Goal: Communication & Community: Answer question/provide support

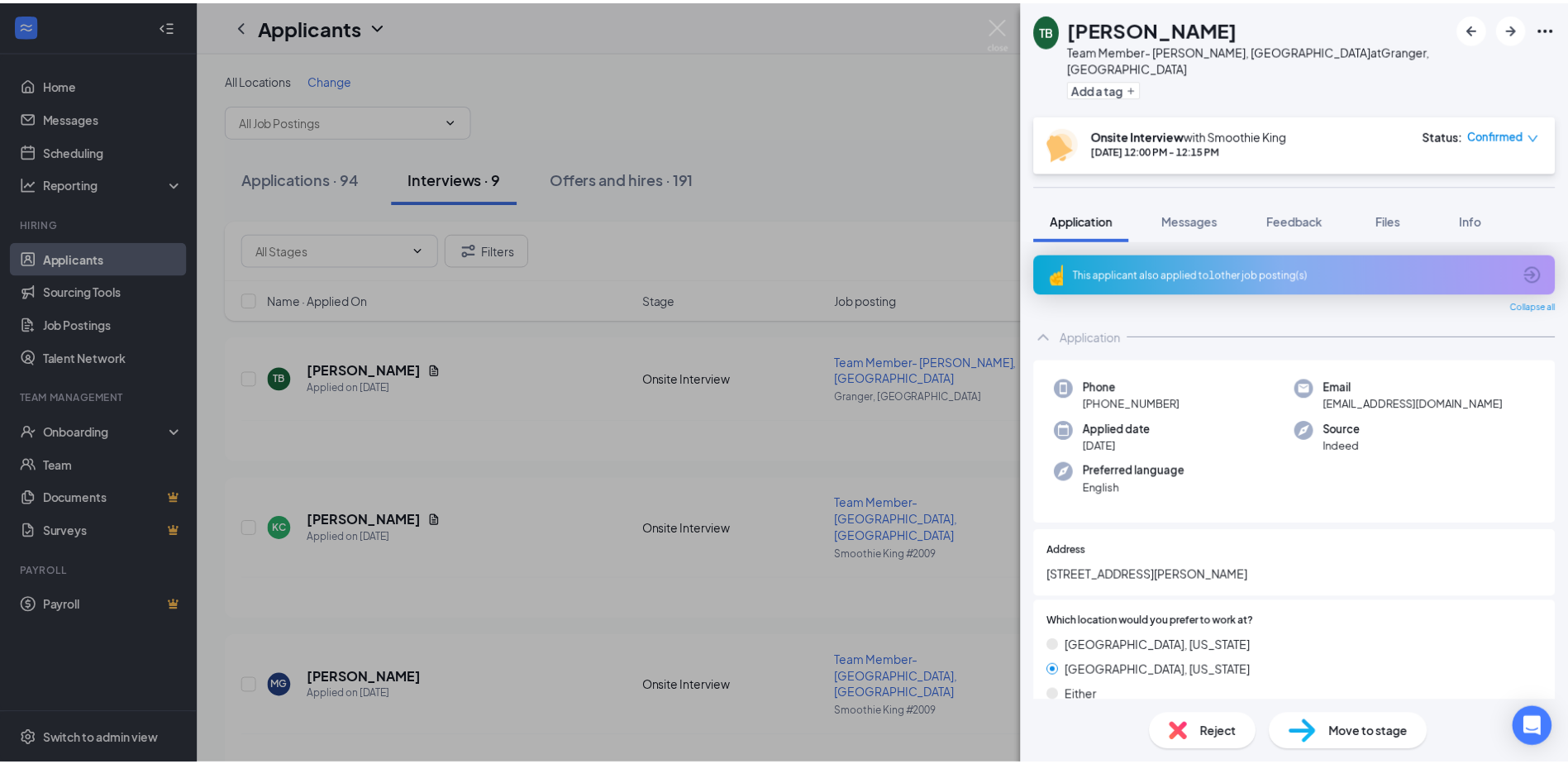
scroll to position [1570, 0]
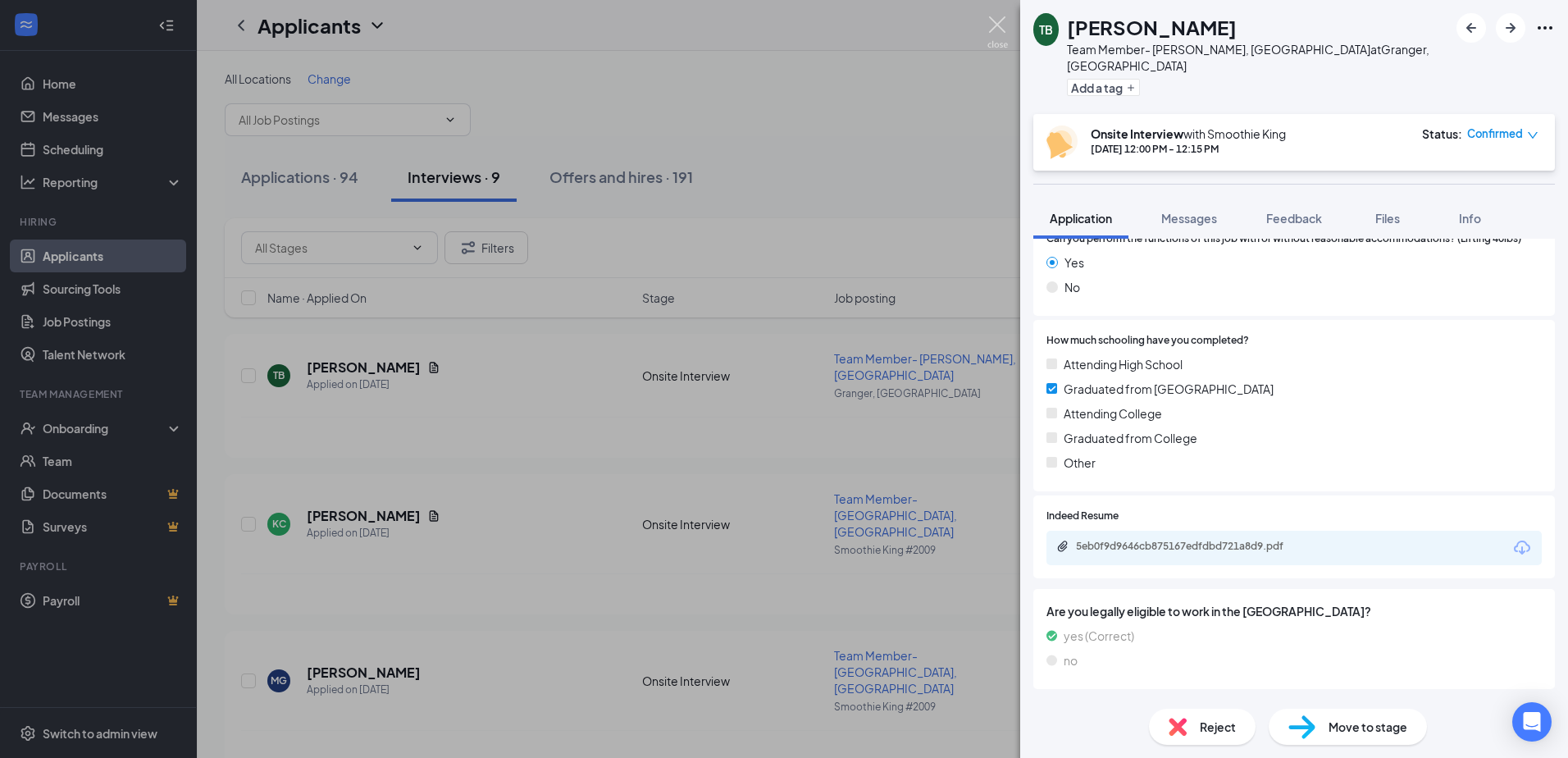
click at [1004, 21] on img at bounding box center [998, 32] width 21 height 32
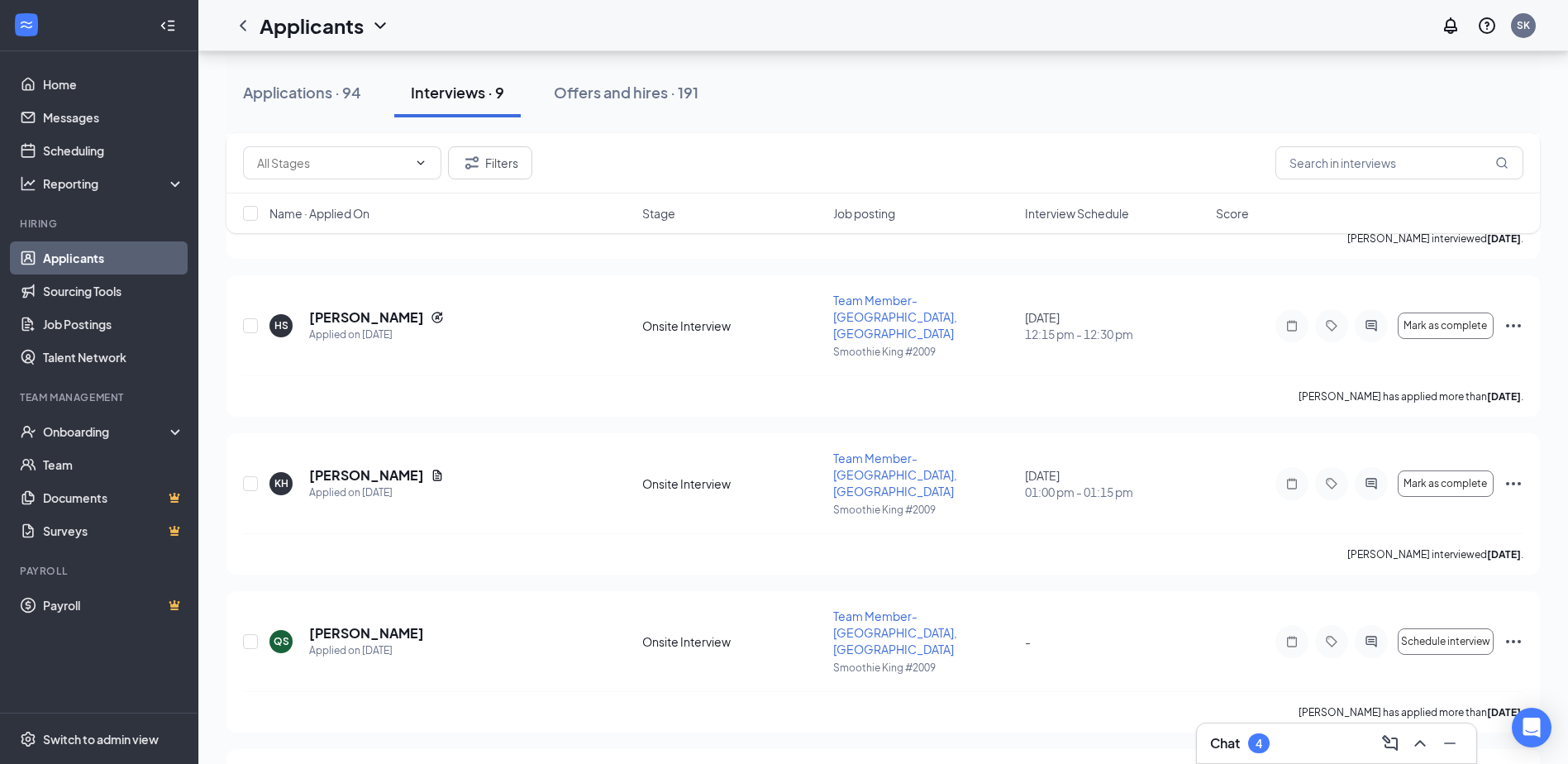
scroll to position [707, 0]
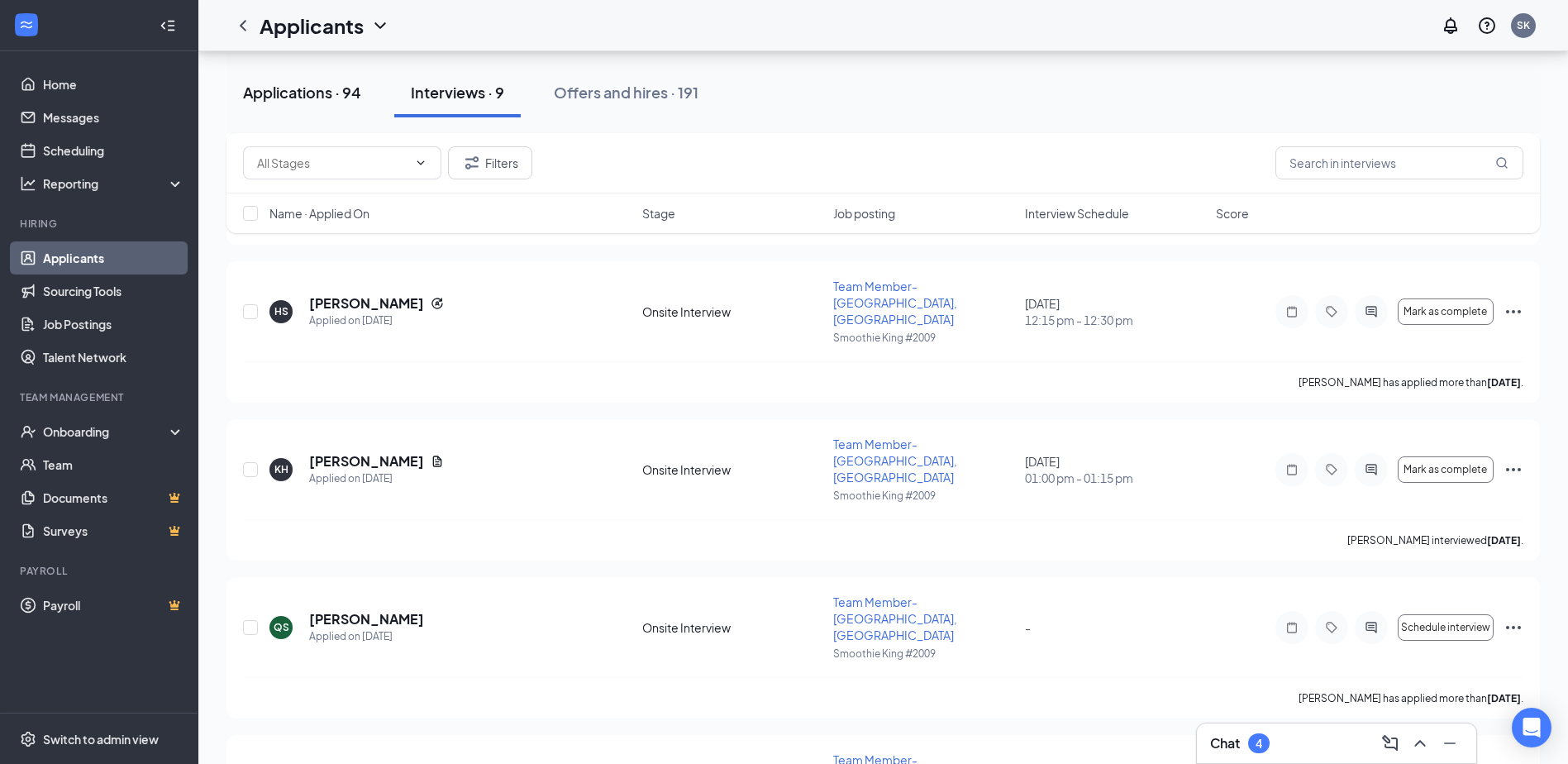
click at [262, 87] on div "Applications · 94" at bounding box center [302, 92] width 118 height 21
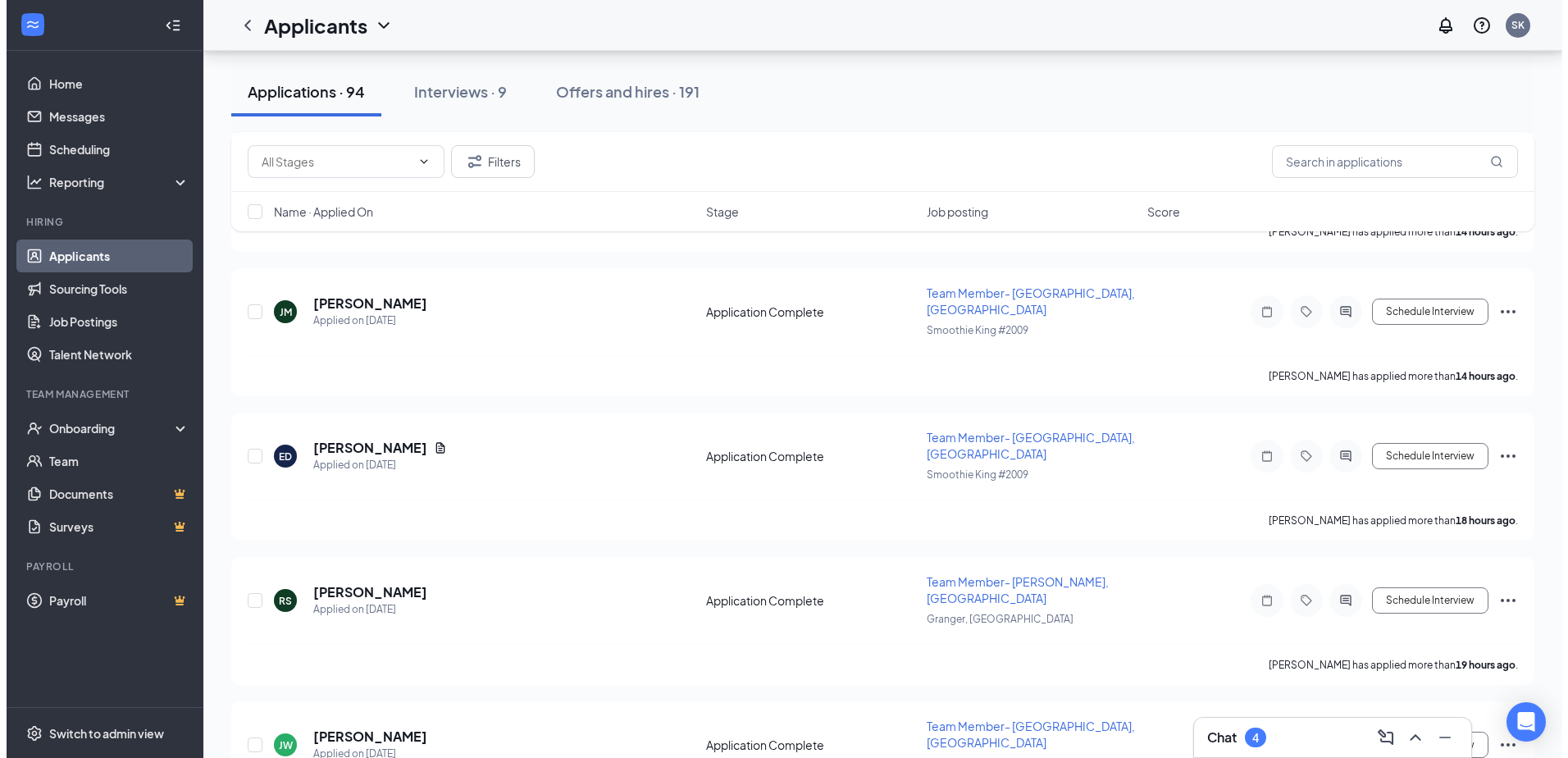
scroll to position [656, 0]
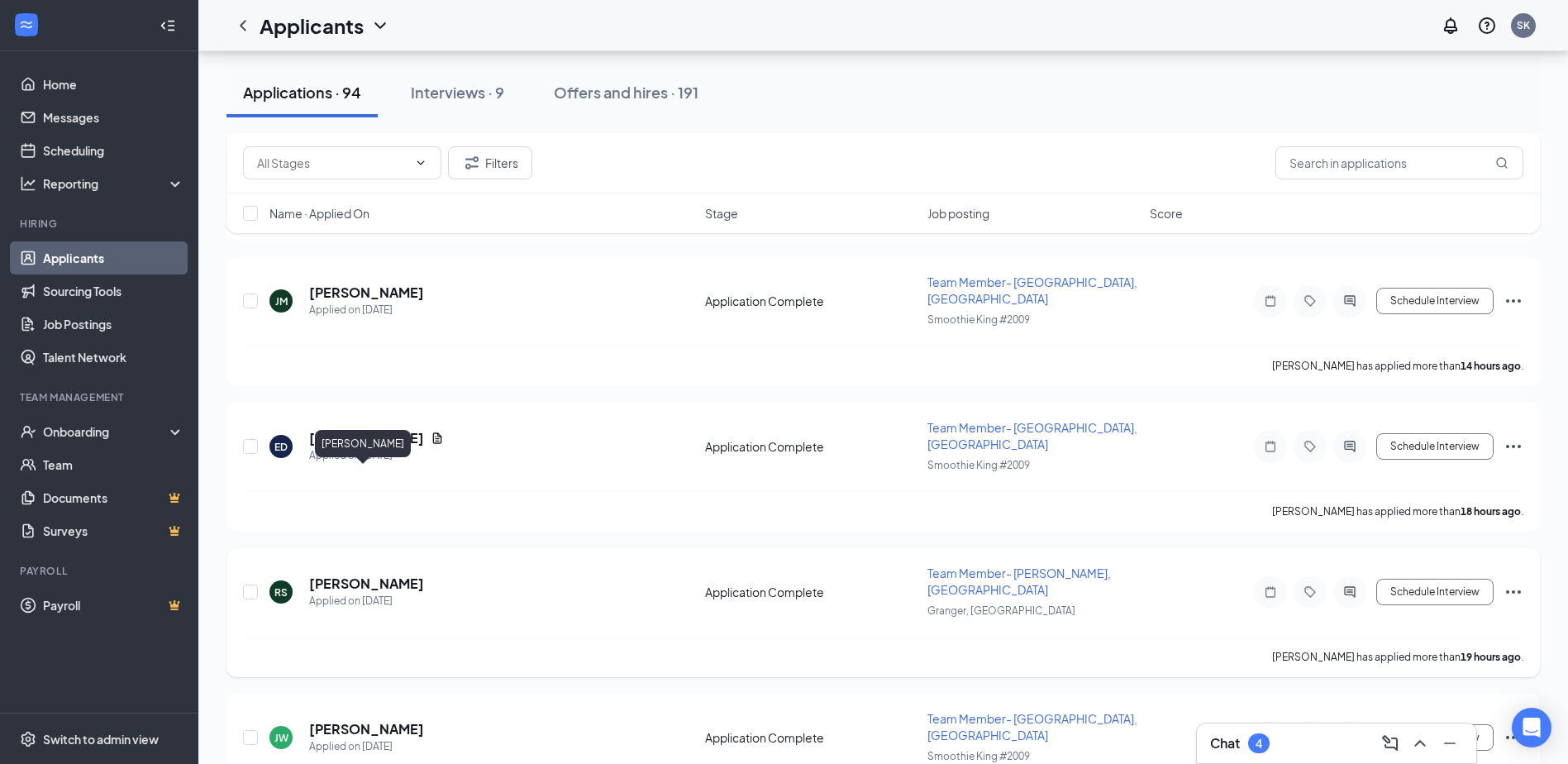
click at [384, 575] on h5 "[PERSON_NAME]" at bounding box center [366, 583] width 115 height 18
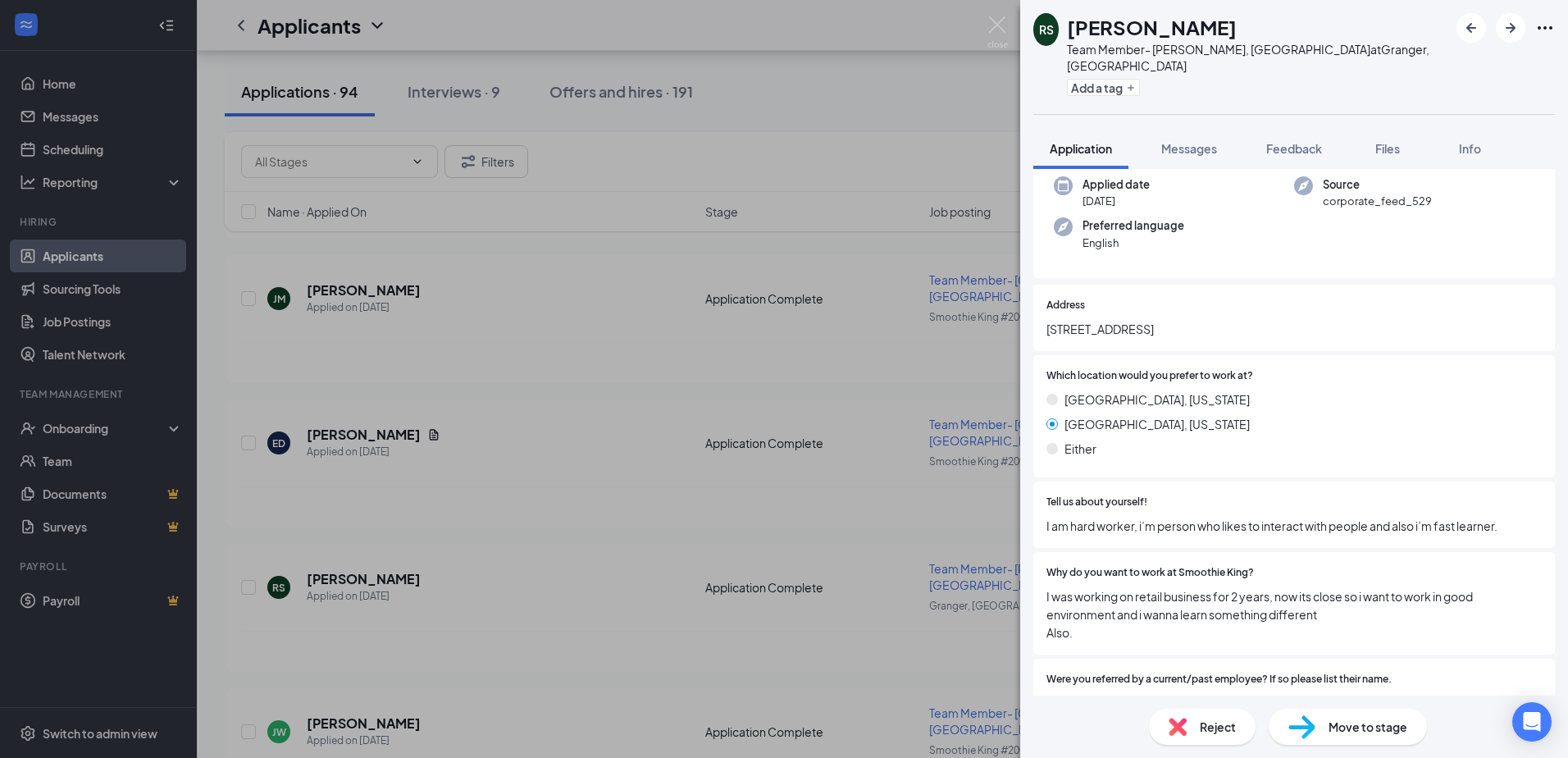
scroll to position [117, 0]
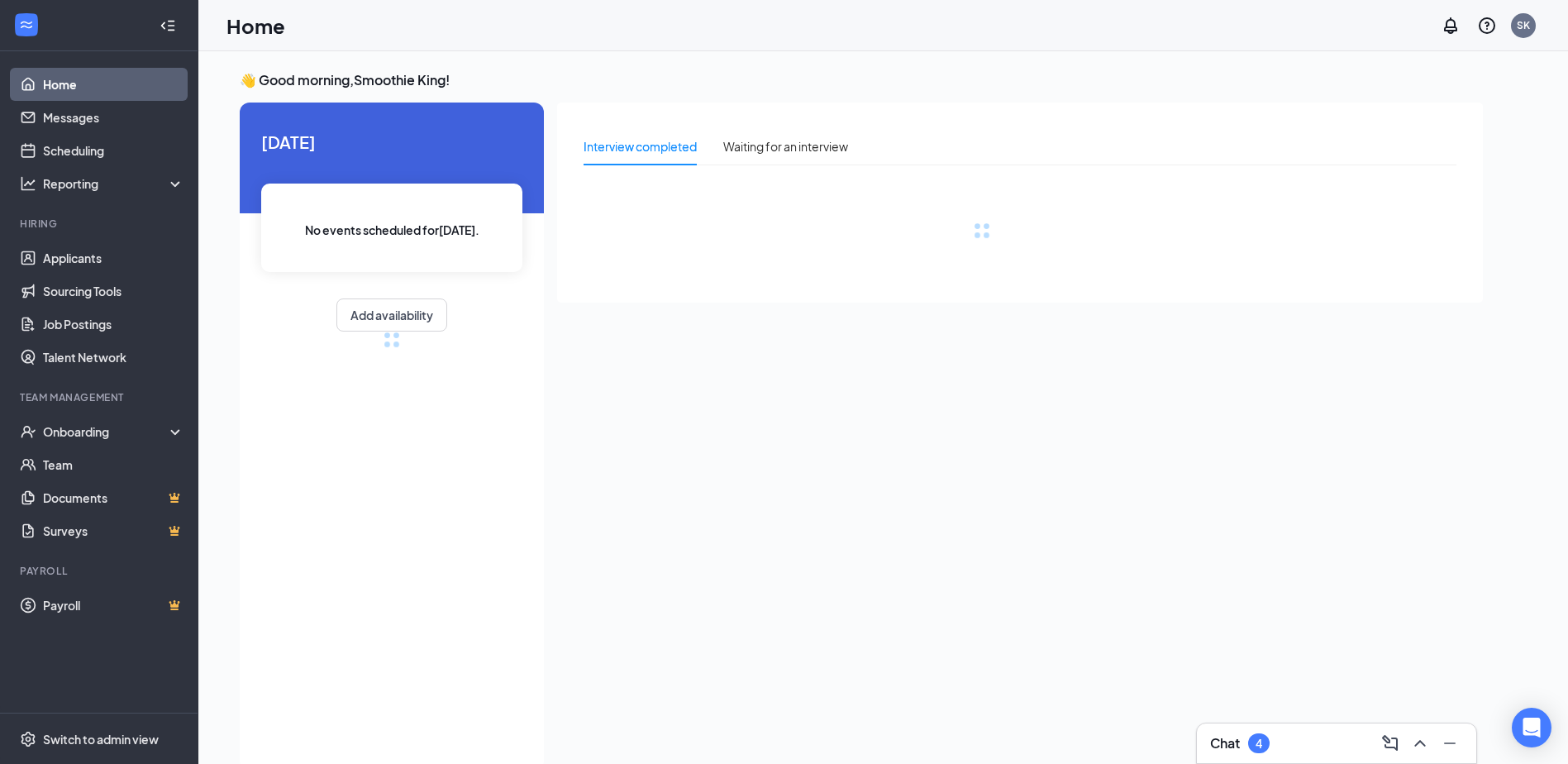
click at [1376, 749] on div "Chat 4" at bounding box center [1337, 743] width 253 height 27
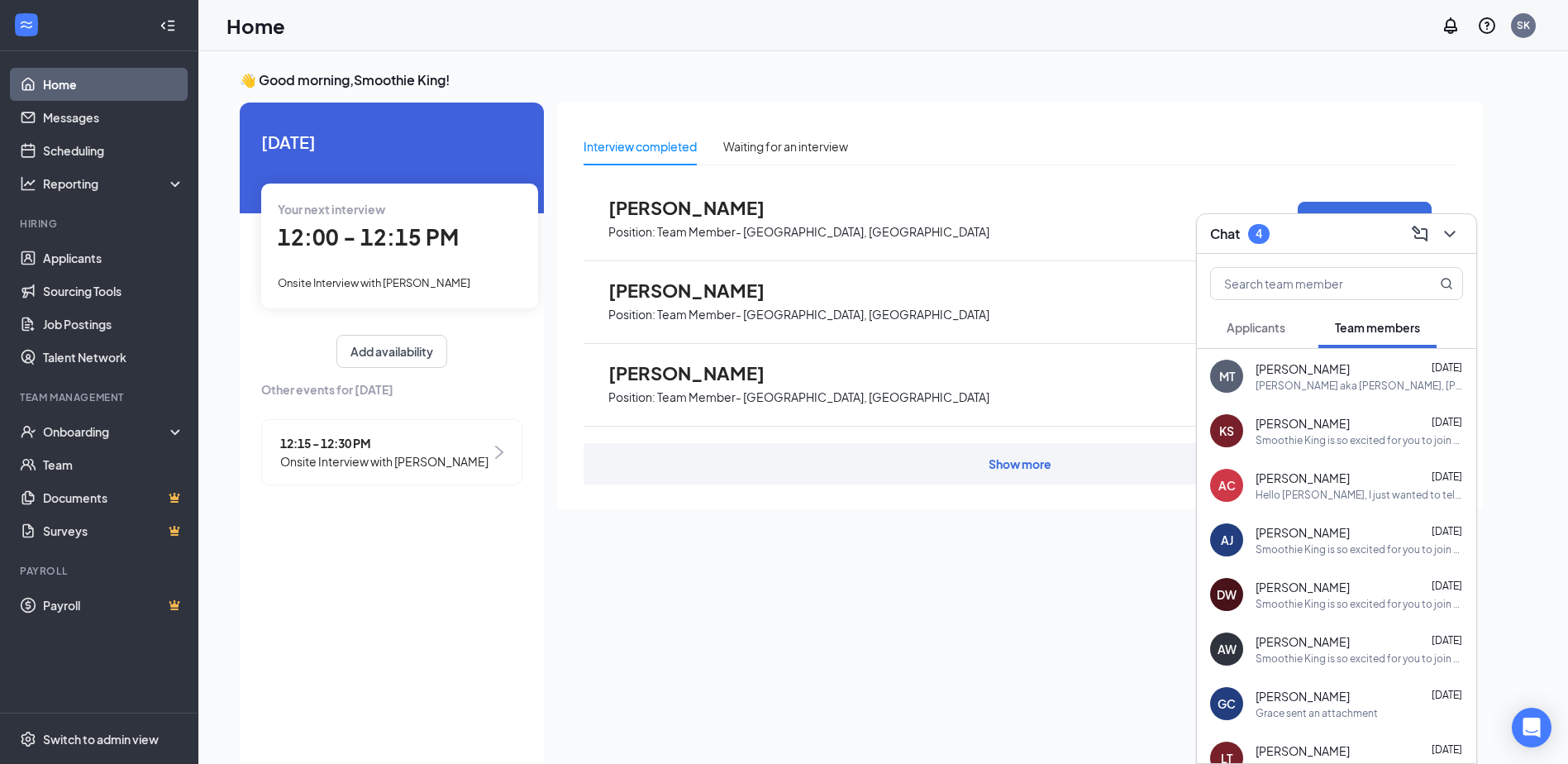
click at [1255, 327] on span "Applicants" at bounding box center [1256, 327] width 59 height 15
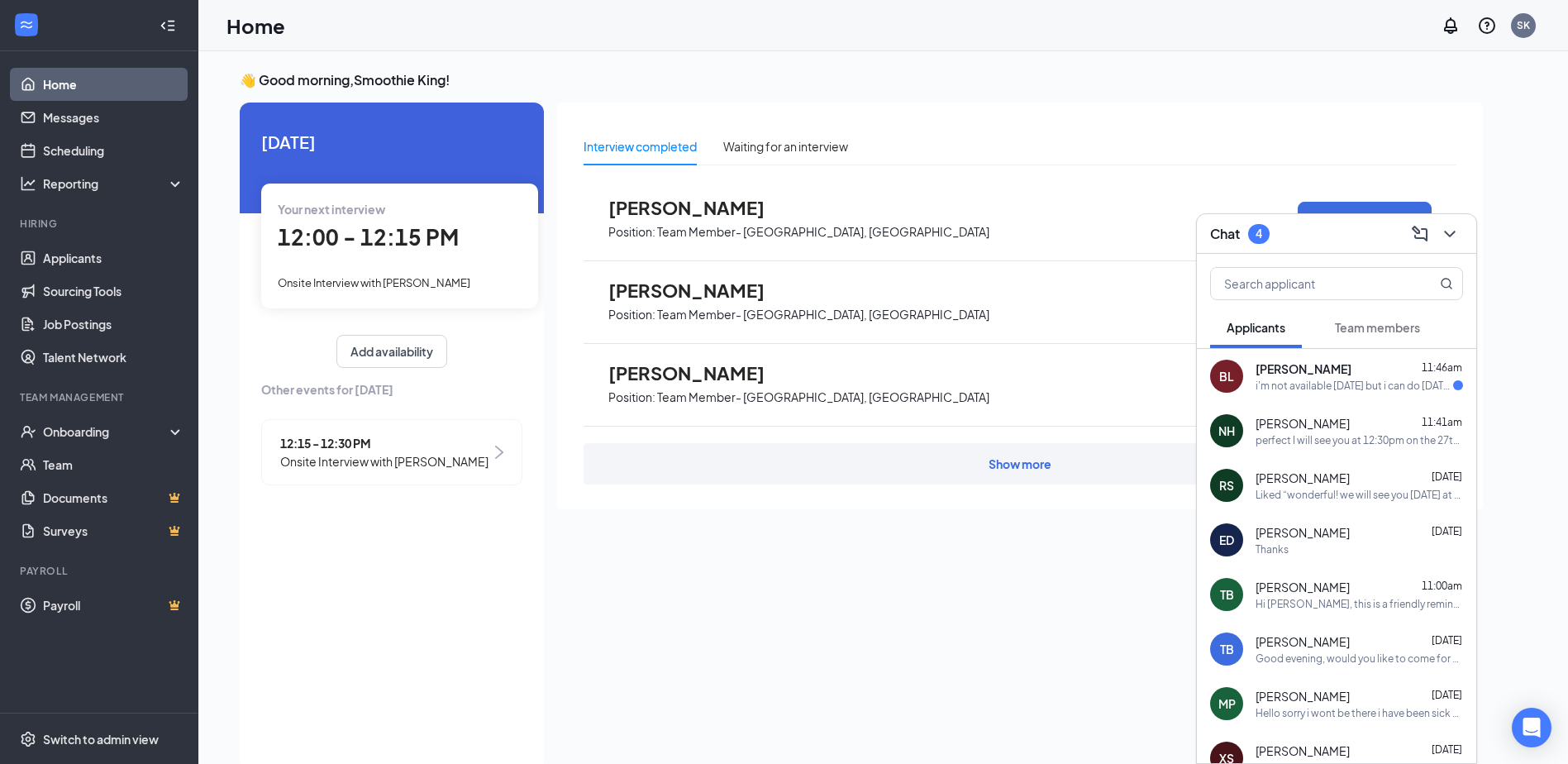
click at [1312, 365] on span "[PERSON_NAME]" at bounding box center [1303, 368] width 96 height 16
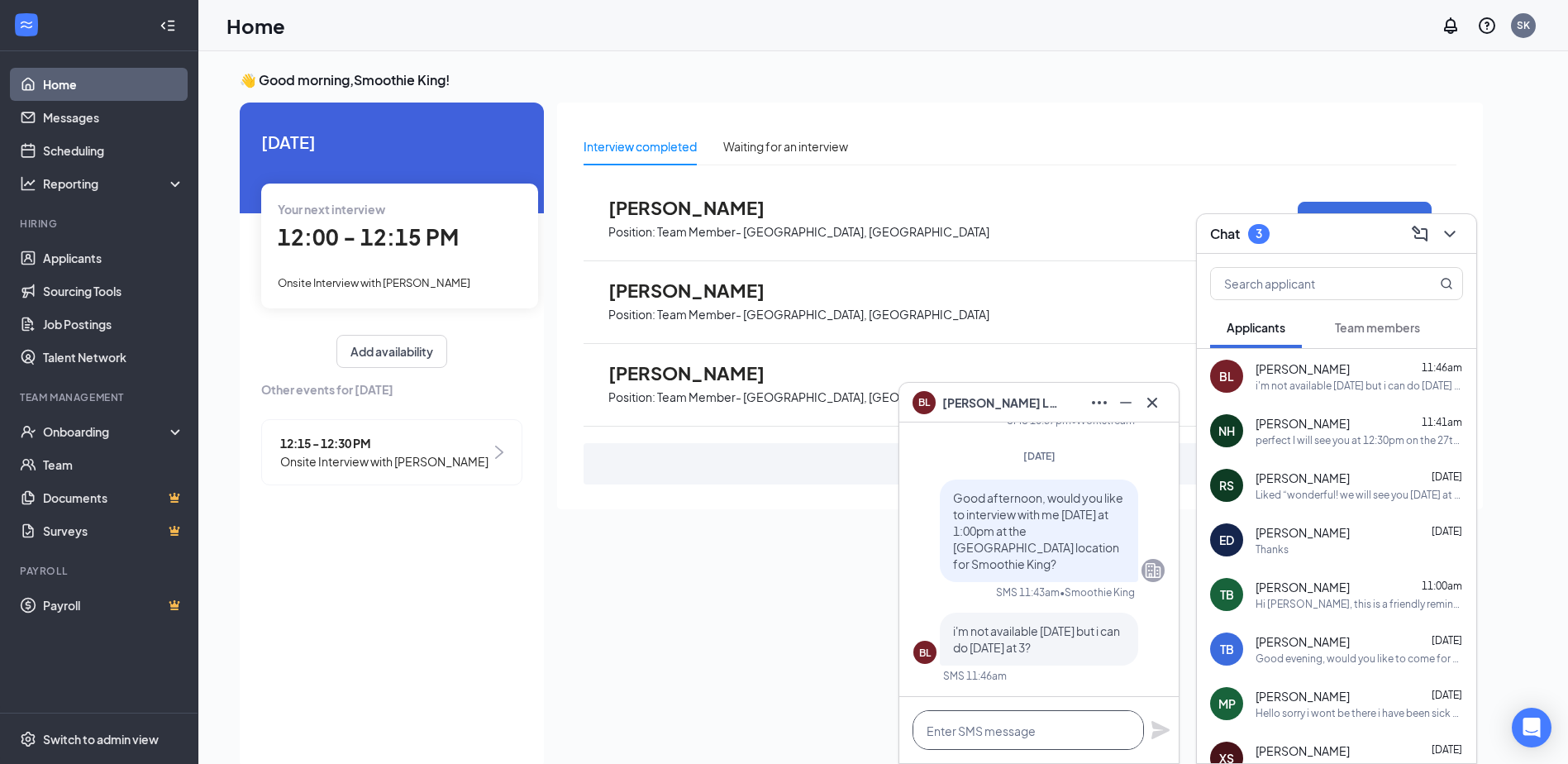
click at [1029, 728] on textarea at bounding box center [1028, 730] width 231 height 40
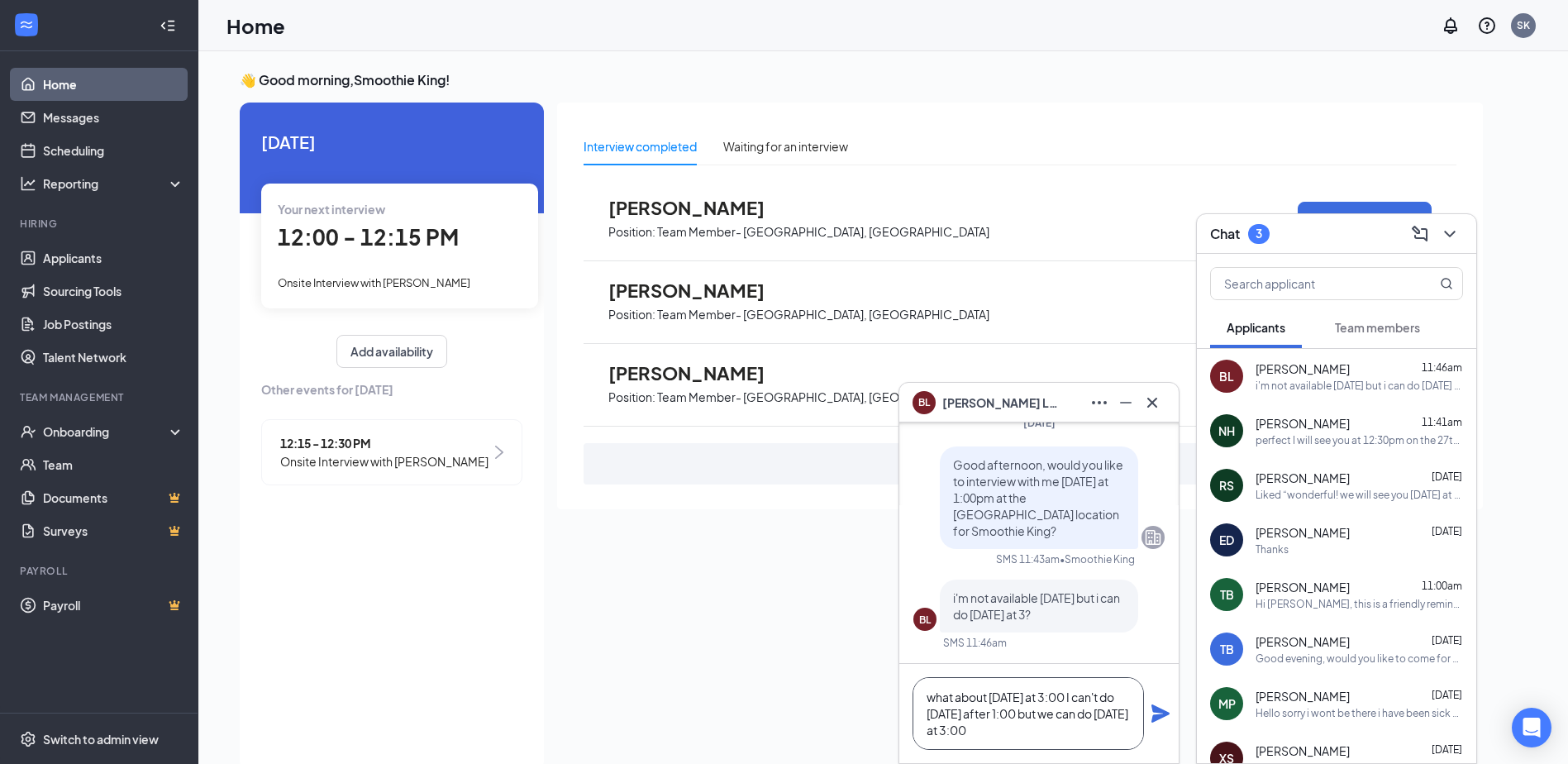
click at [1010, 727] on textarea "what about [DATE] at 3:00 I can't do [DATE] after 1:00 but we can do [DATE] at …" at bounding box center [1028, 713] width 231 height 72
click at [1101, 733] on textarea "what about [DATE] at 3:00 I can't do [DATE] after 1:00 but we can do [DATE] at …" at bounding box center [1028, 713] width 231 height 72
type textarea "what about [DATE] at 3:00 I can't do [DATE] after 1:00 but we can do [DATE] at …"
click at [1159, 715] on icon "Plane" at bounding box center [1160, 713] width 18 height 18
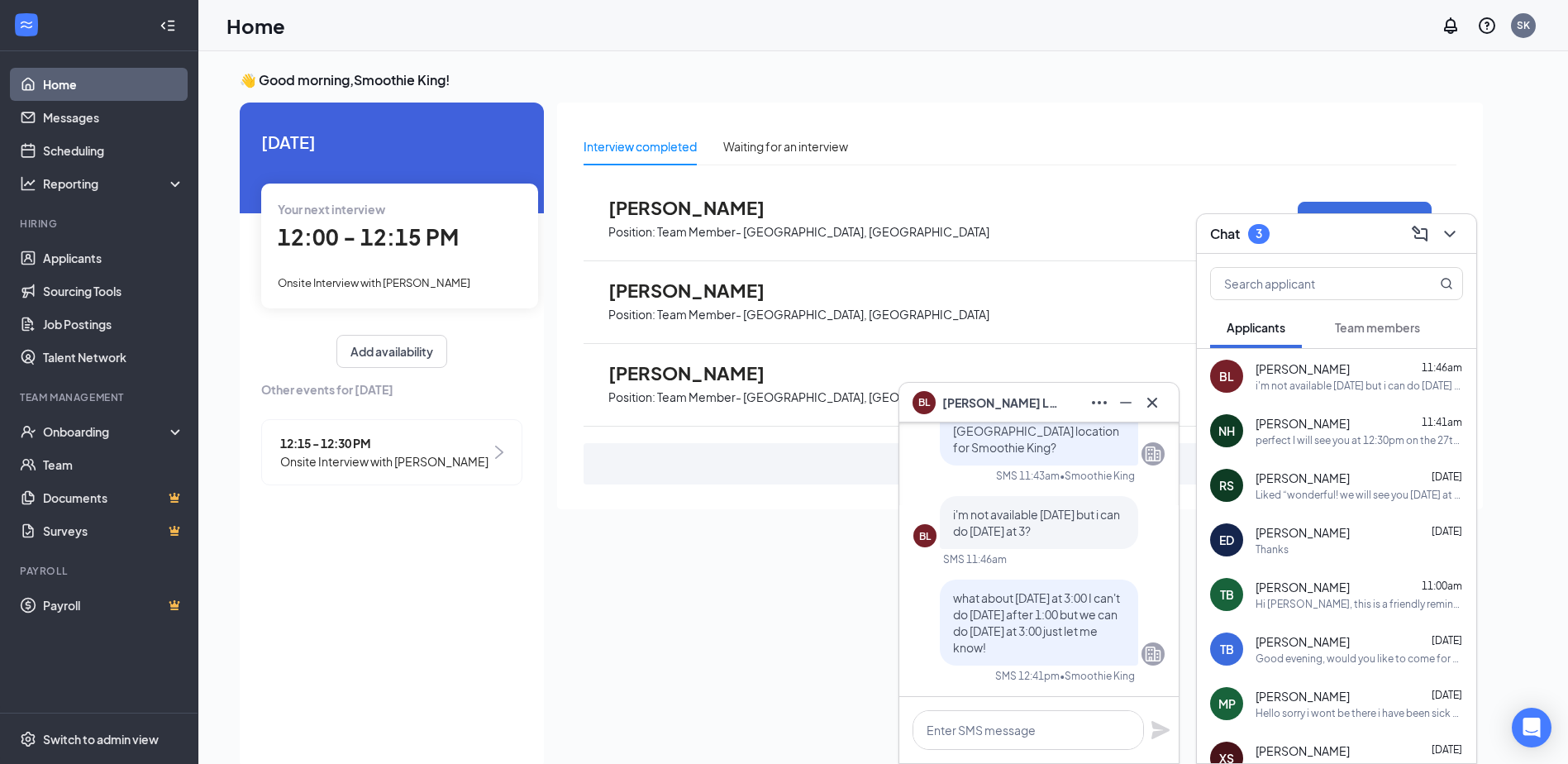
scroll to position [0, 0]
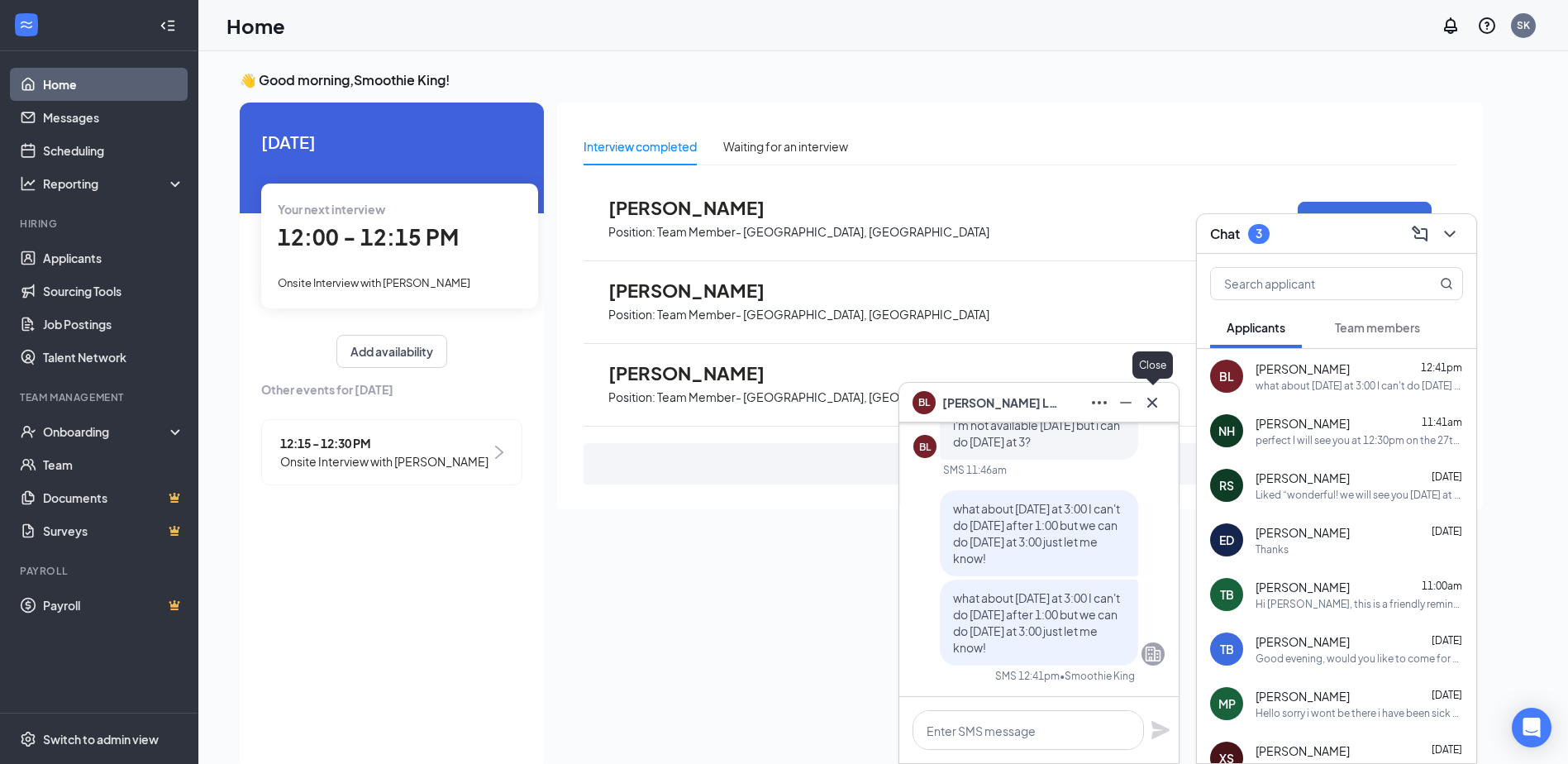
click at [1145, 402] on icon "Cross" at bounding box center [1151, 402] width 20 height 20
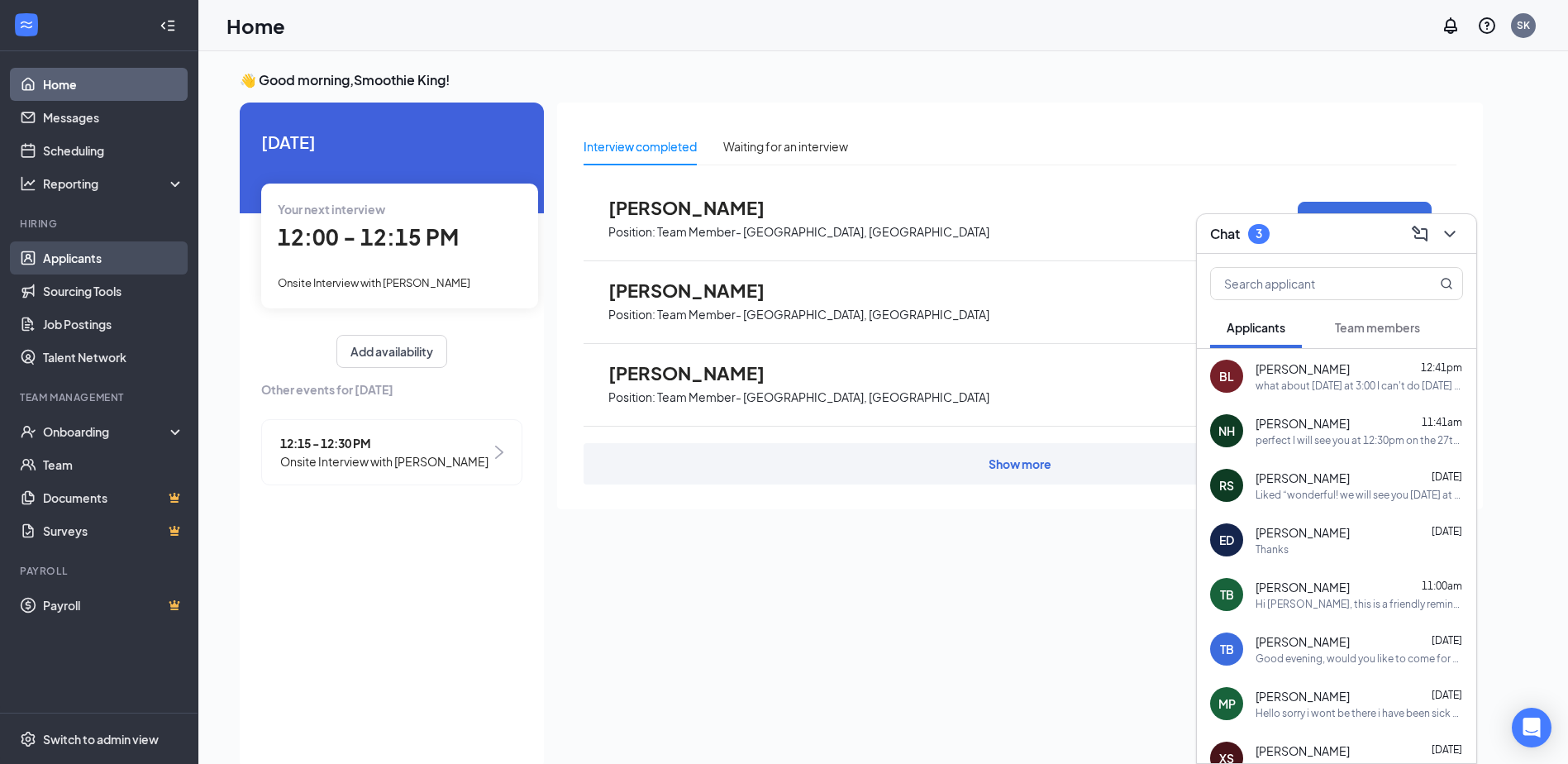
click at [83, 248] on link "Applicants" at bounding box center [113, 258] width 142 height 33
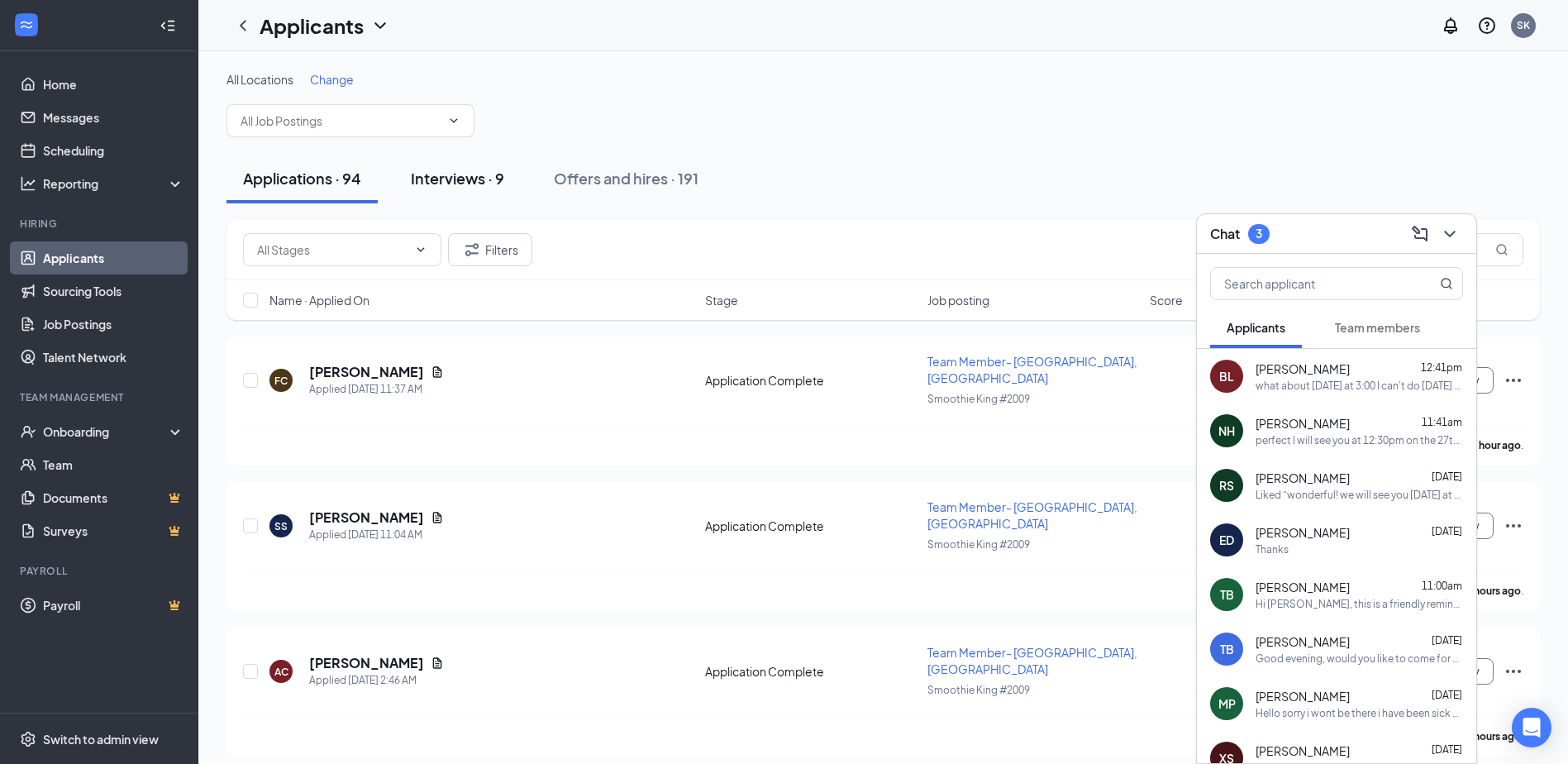
click at [494, 179] on div "Interviews · 9" at bounding box center [458, 178] width 93 height 21
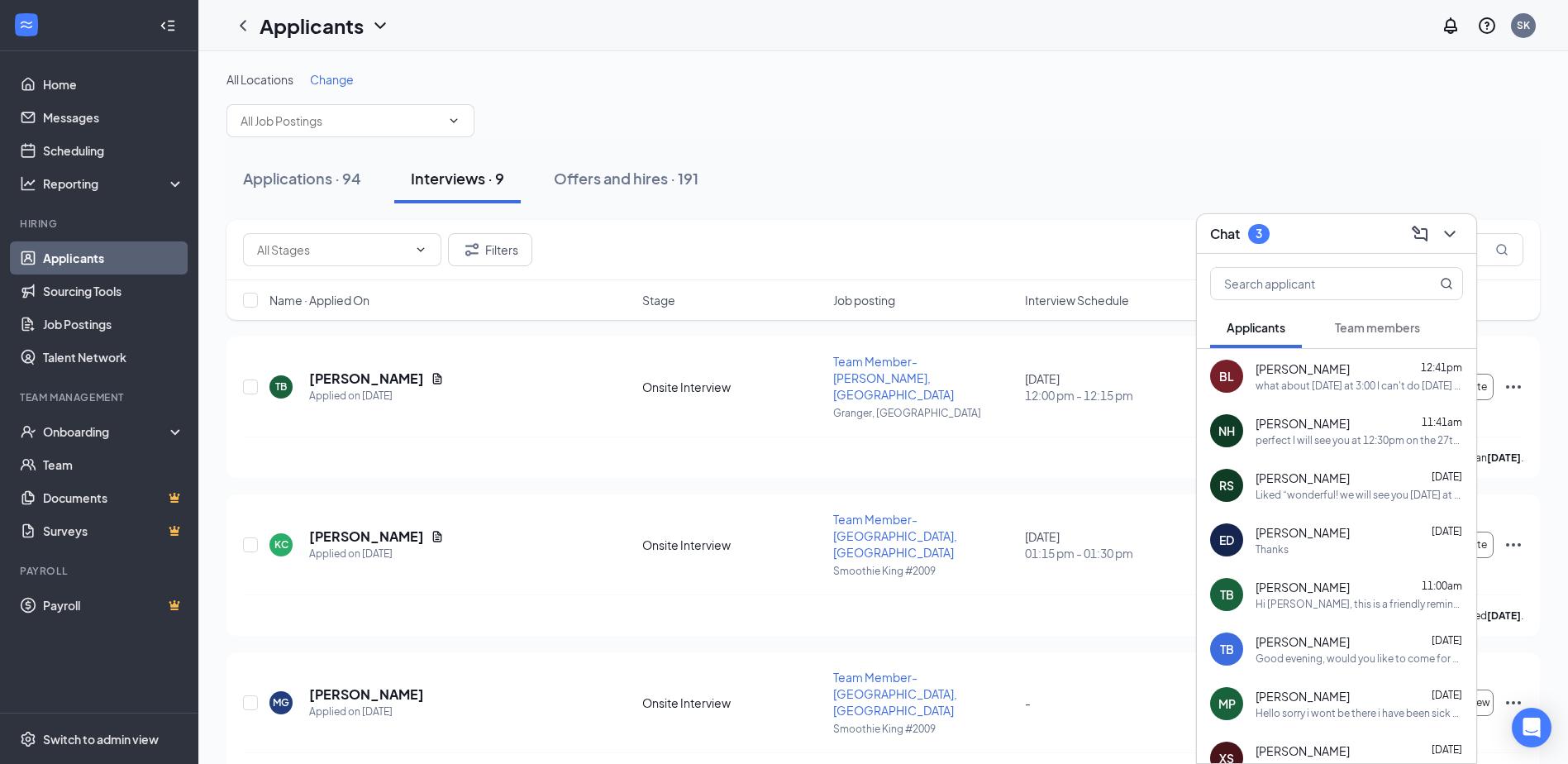
click at [1387, 229] on div "Chat 3" at bounding box center [1337, 233] width 253 height 26
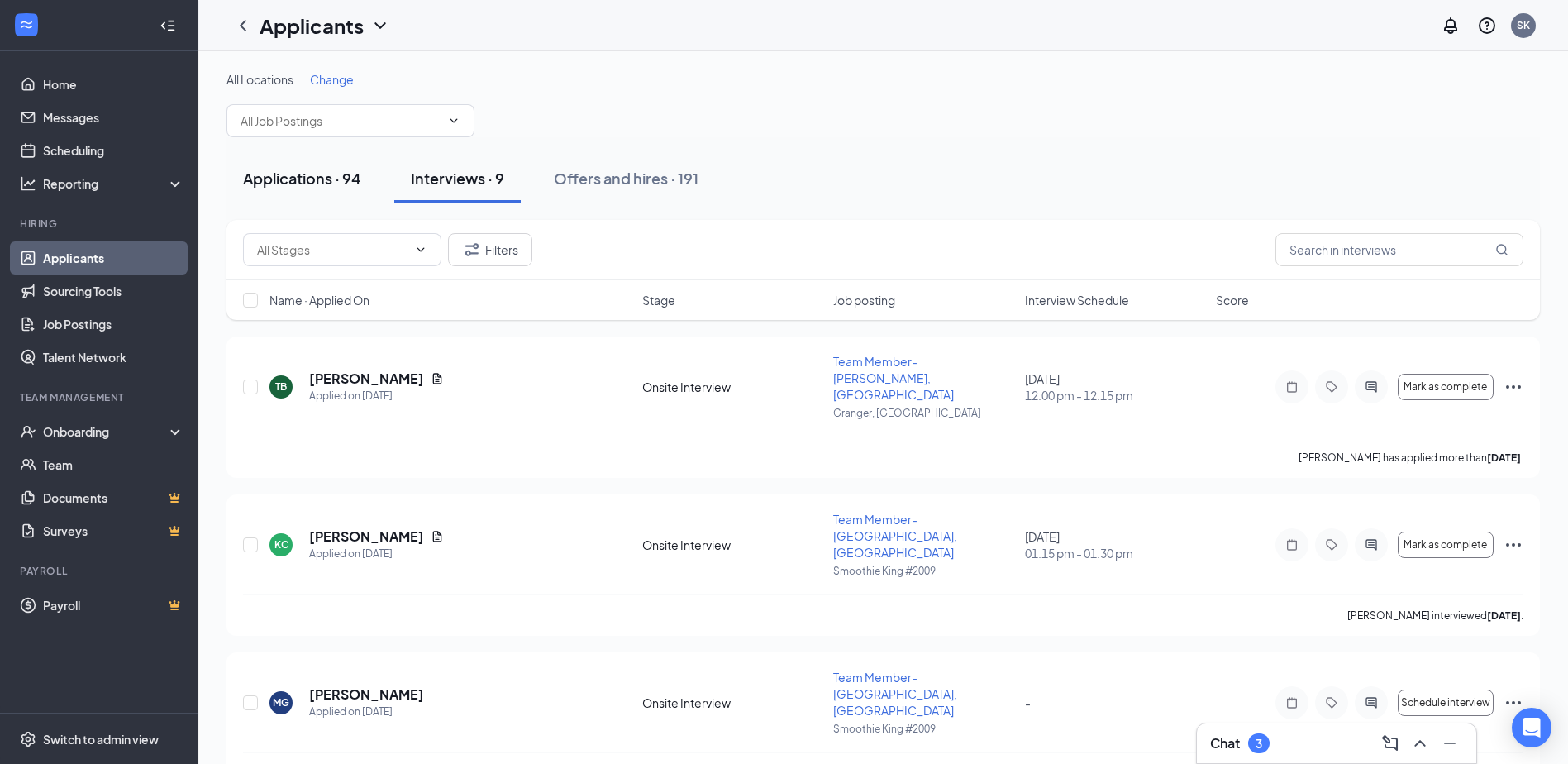
click at [288, 179] on div "Applications · 94" at bounding box center [302, 178] width 118 height 21
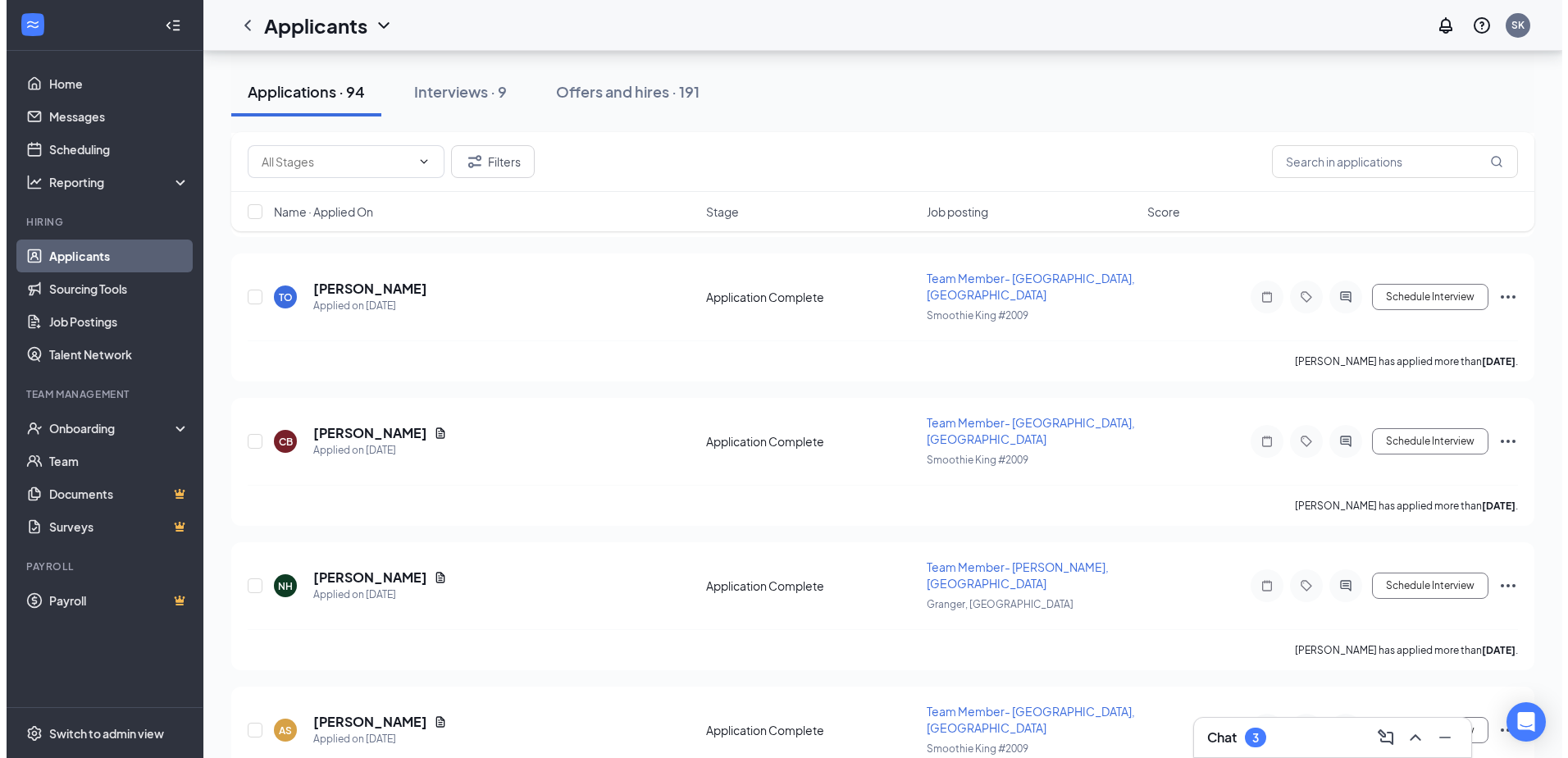
scroll to position [3279, 0]
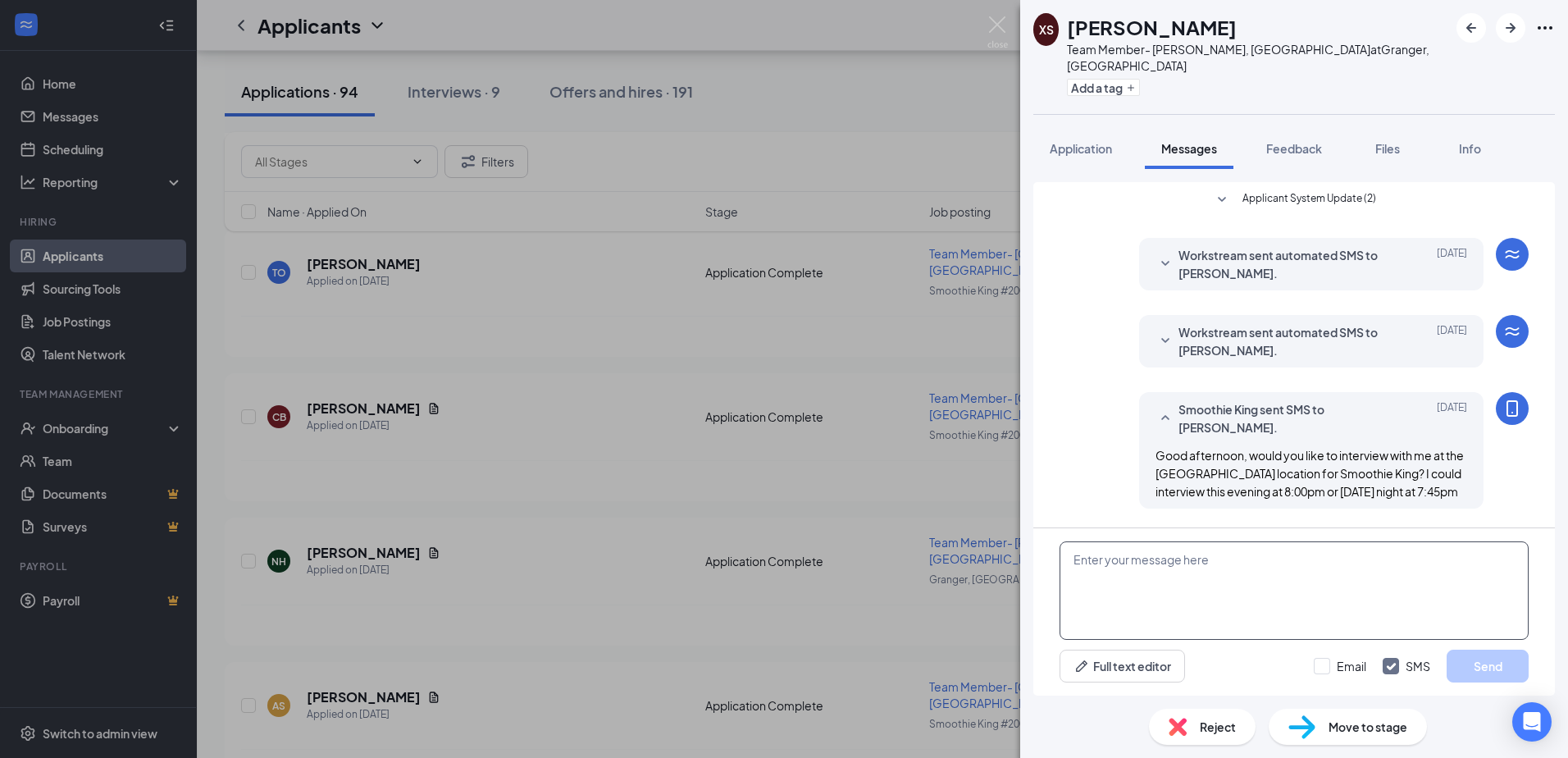
scroll to position [193, 0]
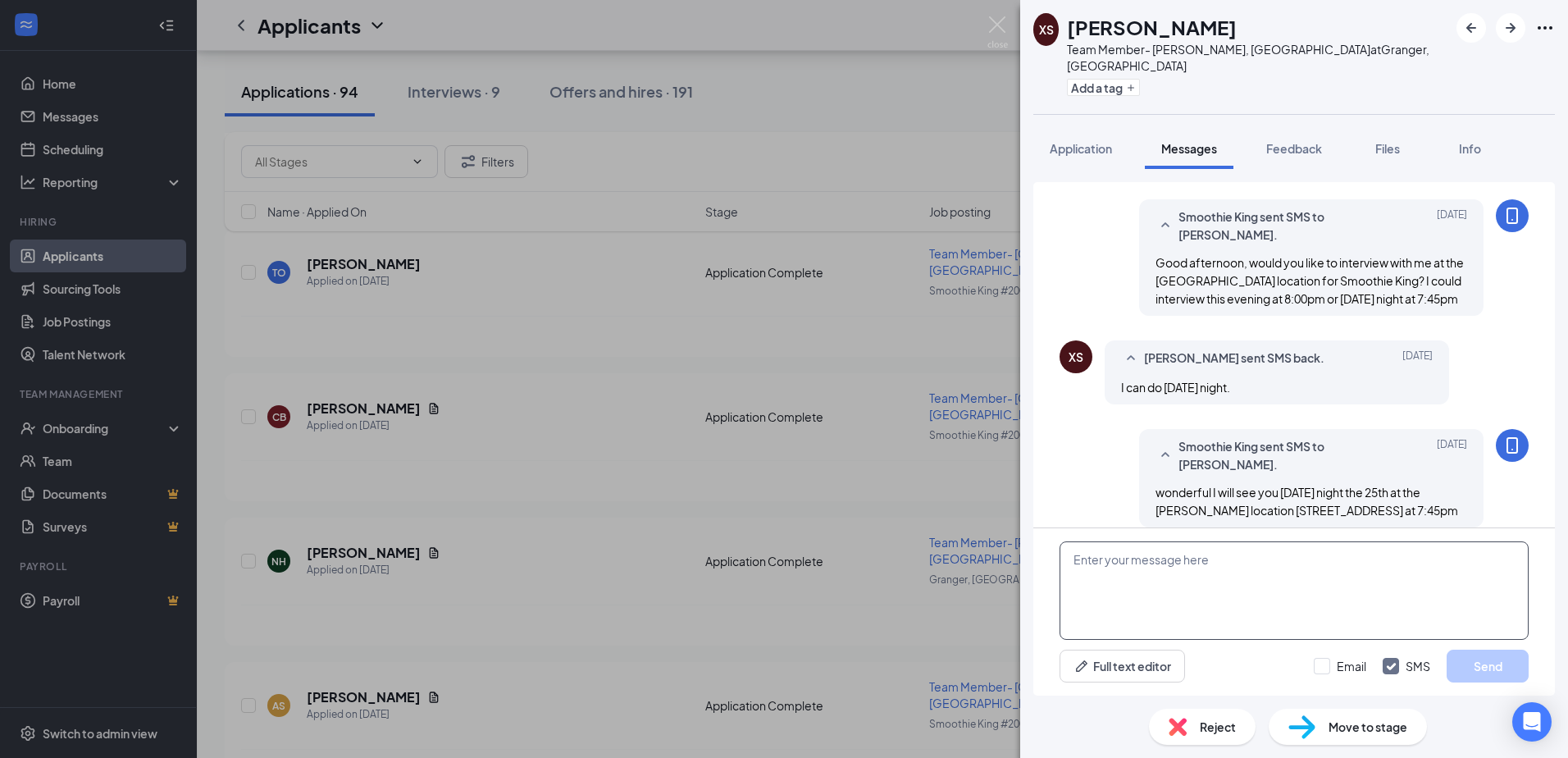
click at [1123, 568] on textarea at bounding box center [1293, 590] width 469 height 98
click at [1389, 559] on textarea "Good afternoon! I would love for you to join my team!!" at bounding box center [1293, 590] width 469 height 98
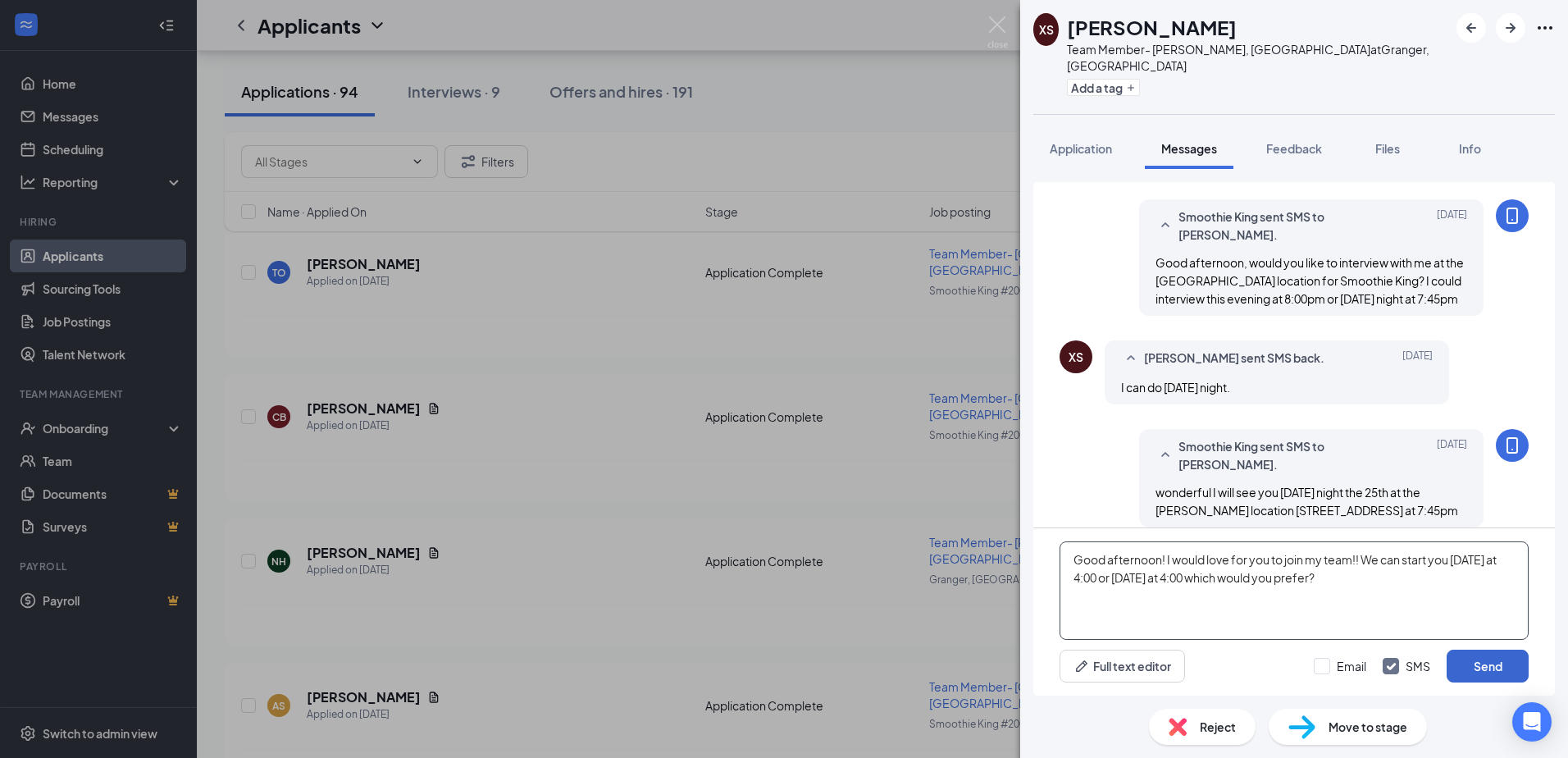
type textarea "Good afternoon! I would love for you to join my team!! We can start you [DATE] …"
click at [1482, 665] on button "Send" at bounding box center [1487, 665] width 82 height 33
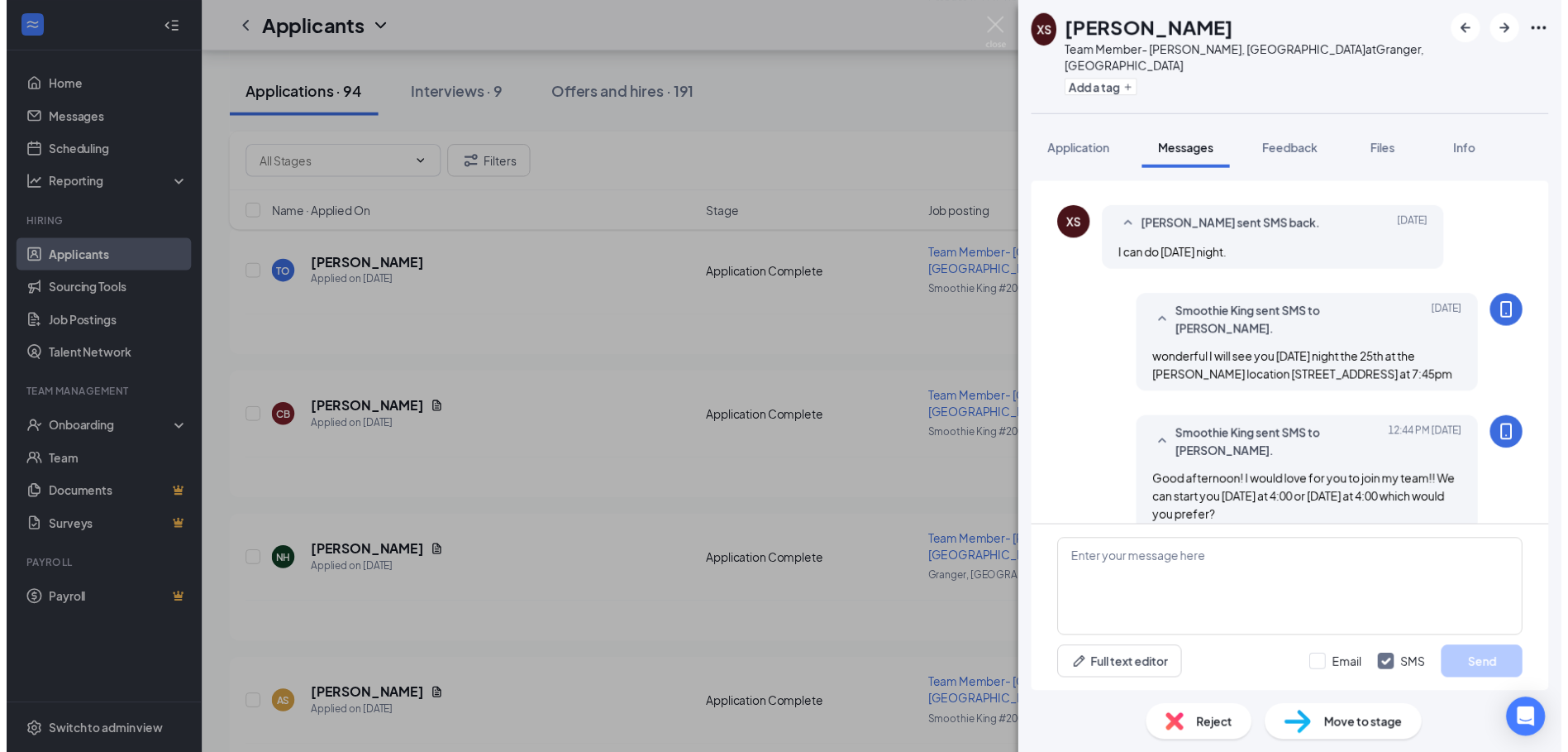
scroll to position [336, 0]
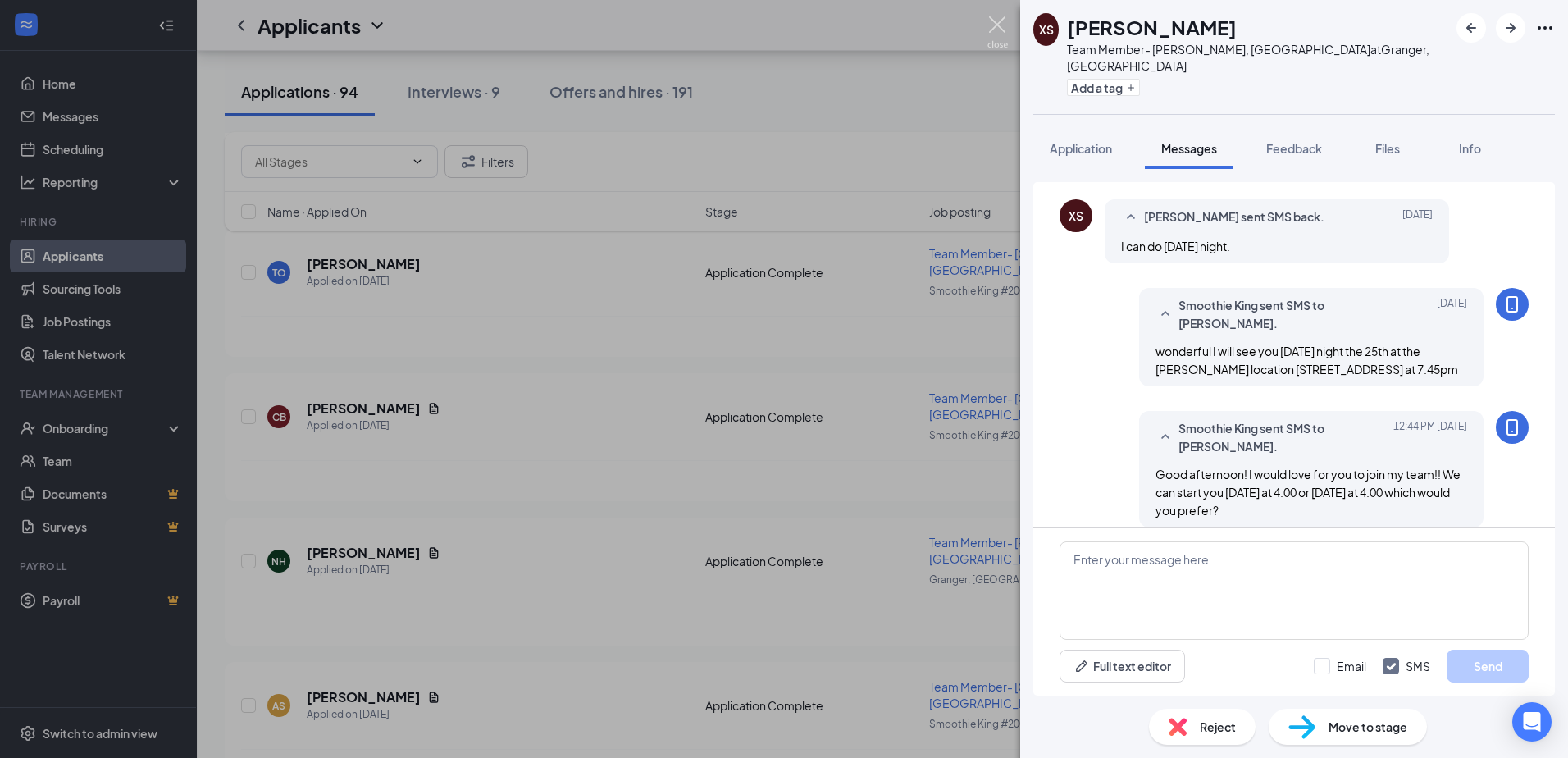
click at [1003, 23] on img at bounding box center [998, 32] width 21 height 32
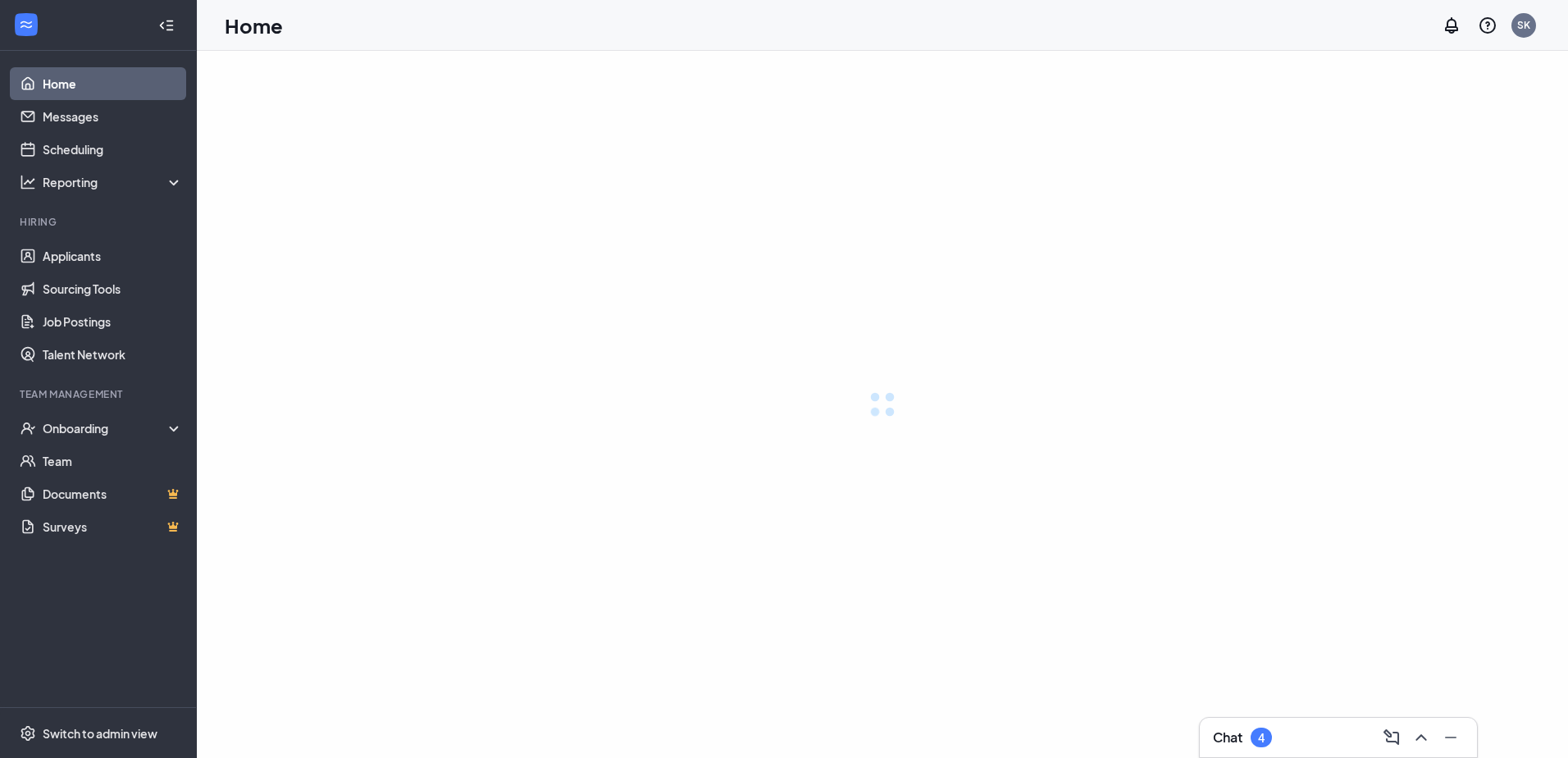
click at [1347, 747] on div "Chat 4" at bounding box center [1339, 737] width 251 height 26
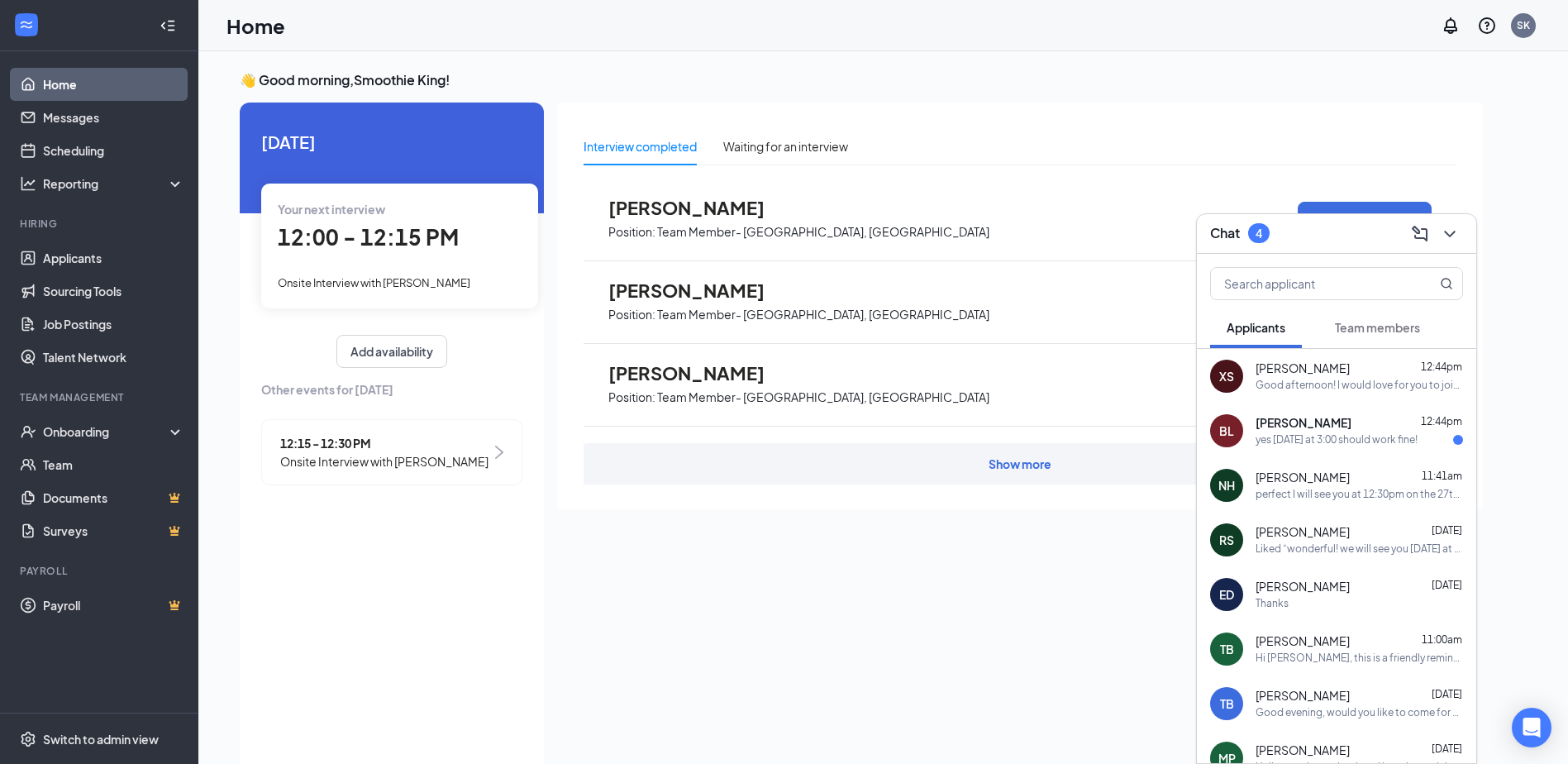
click at [1309, 424] on span "[PERSON_NAME]" at bounding box center [1303, 422] width 96 height 16
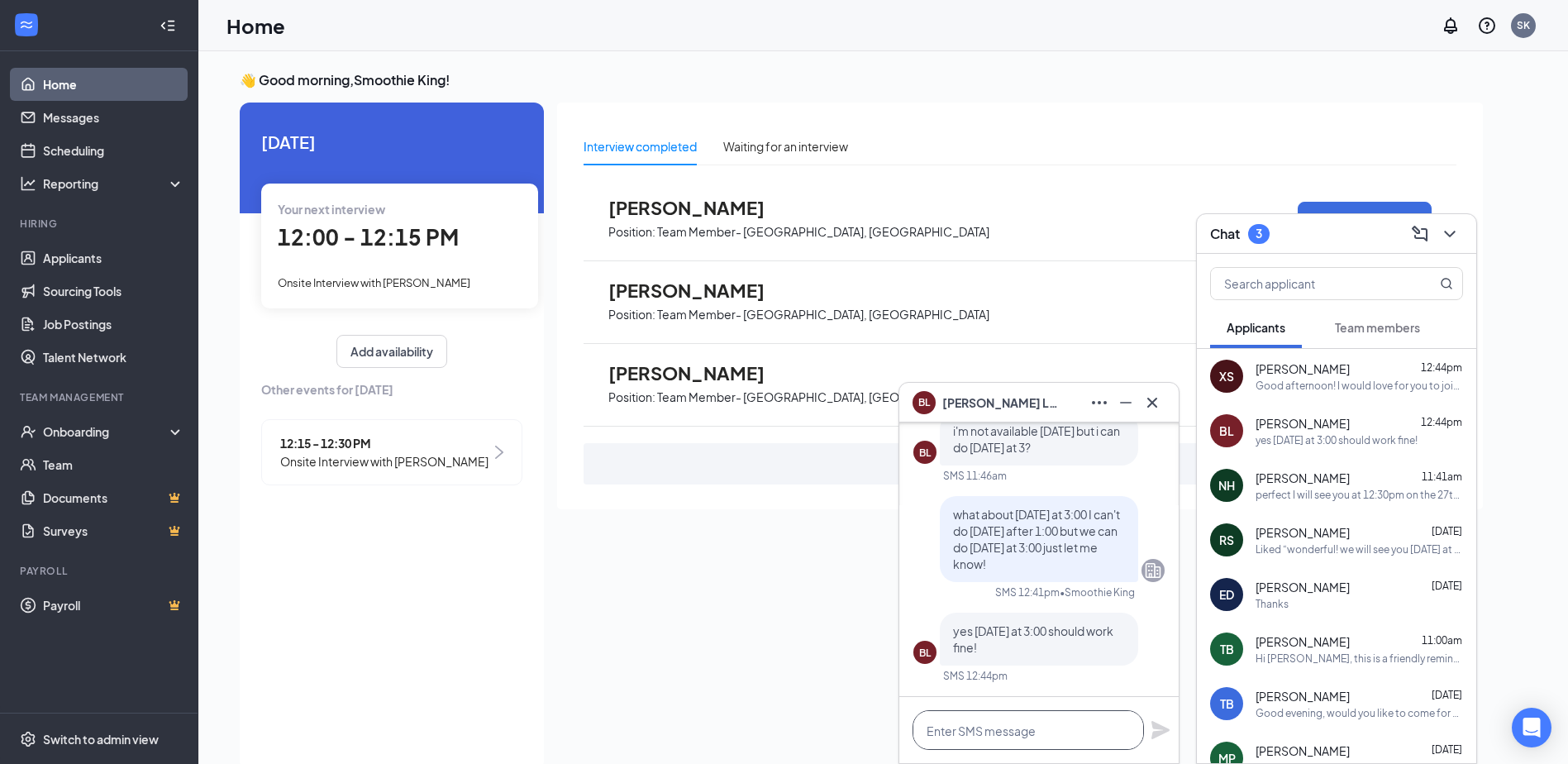
click at [1072, 738] on textarea at bounding box center [1028, 730] width 231 height 40
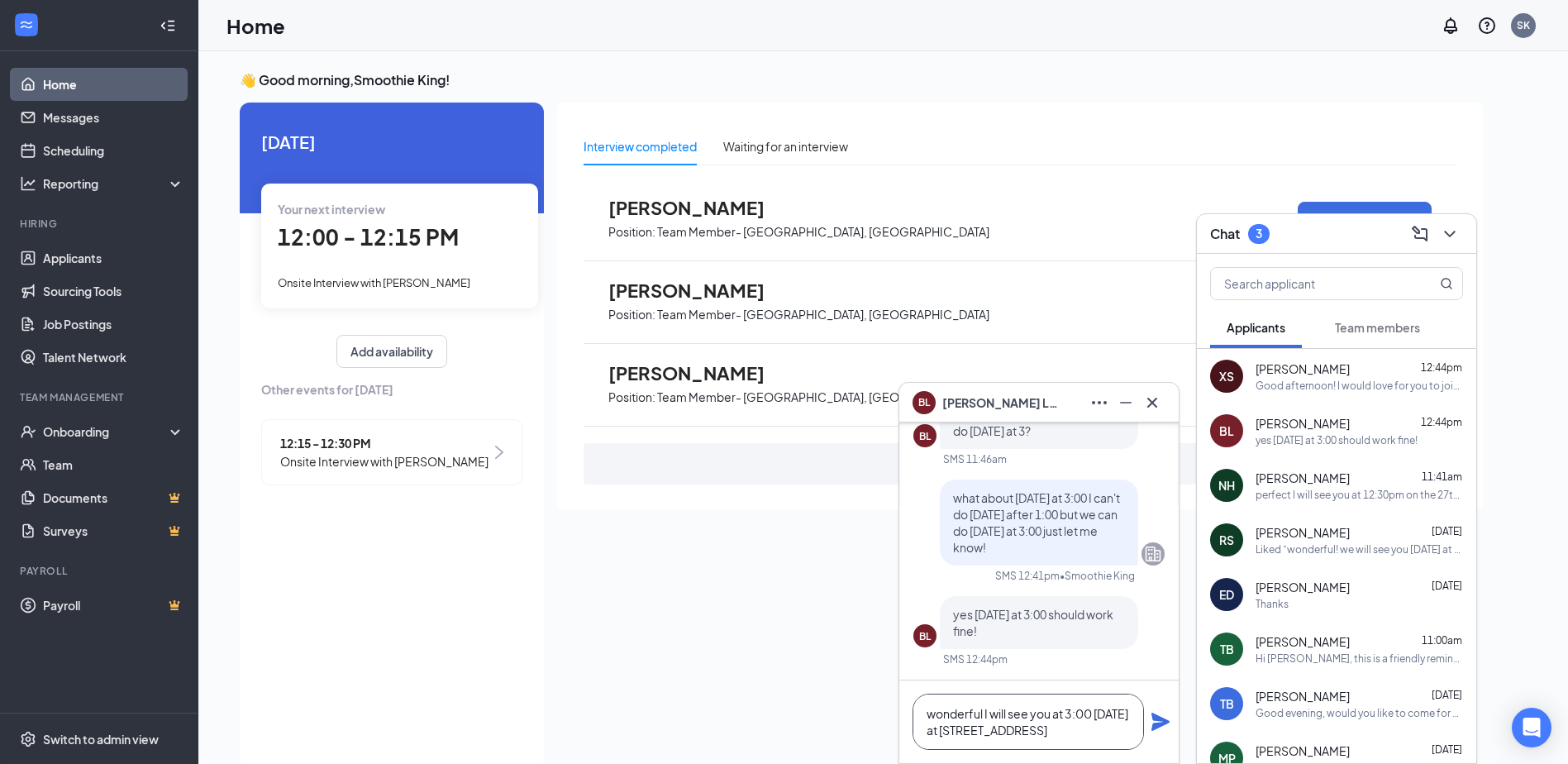
click at [1035, 725] on textarea "wonderful I will see you at 3:00 friday the 29th at 7410 gumwood rd." at bounding box center [1028, 721] width 231 height 56
click at [1115, 721] on textarea "wonderful I will see you at 3:00 friday the 29th at 7410 gumwood rd." at bounding box center [1028, 721] width 231 height 56
type textarea "wonderful I will see you at 3:00 Friday the 29th at 7410 gumwood rd."
click at [1162, 713] on icon "Plane" at bounding box center [1160, 721] width 20 height 20
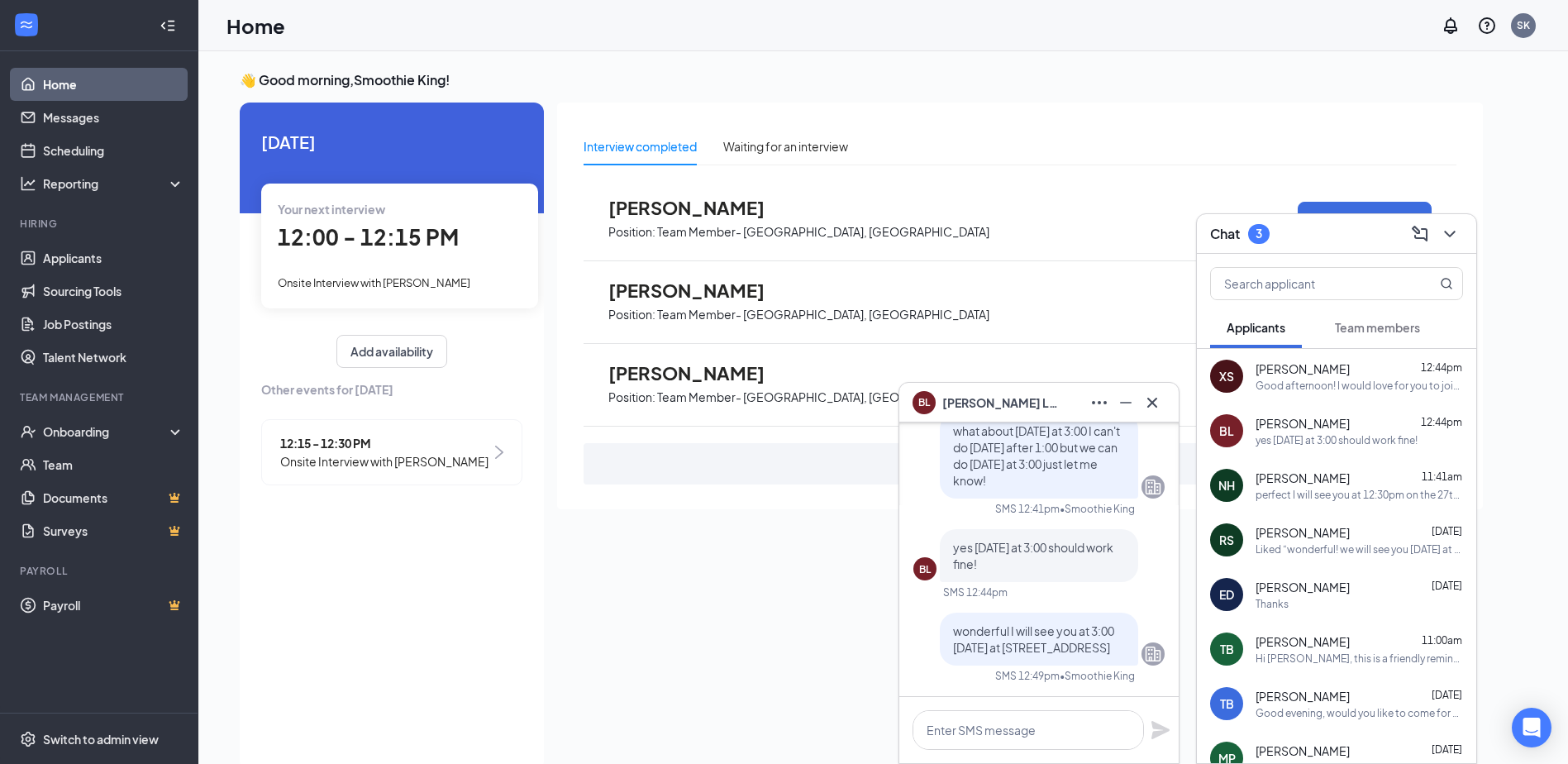
scroll to position [0, 0]
